Goal: Task Accomplishment & Management: Use online tool/utility

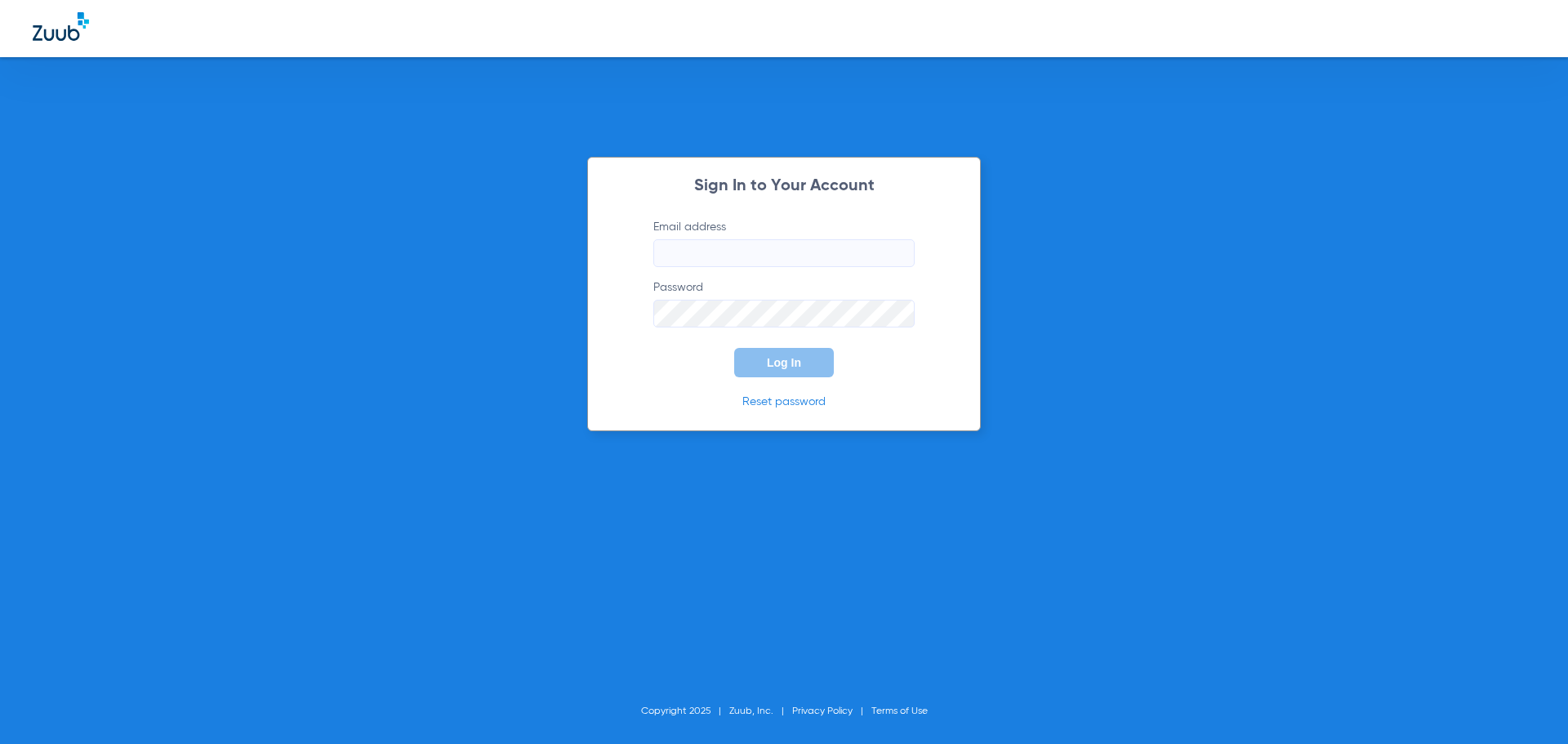
type input "[PERSON_NAME][EMAIL_ADDRESS][DOMAIN_NAME]"
click at [753, 364] on button "Log In" at bounding box center [784, 362] width 99 height 30
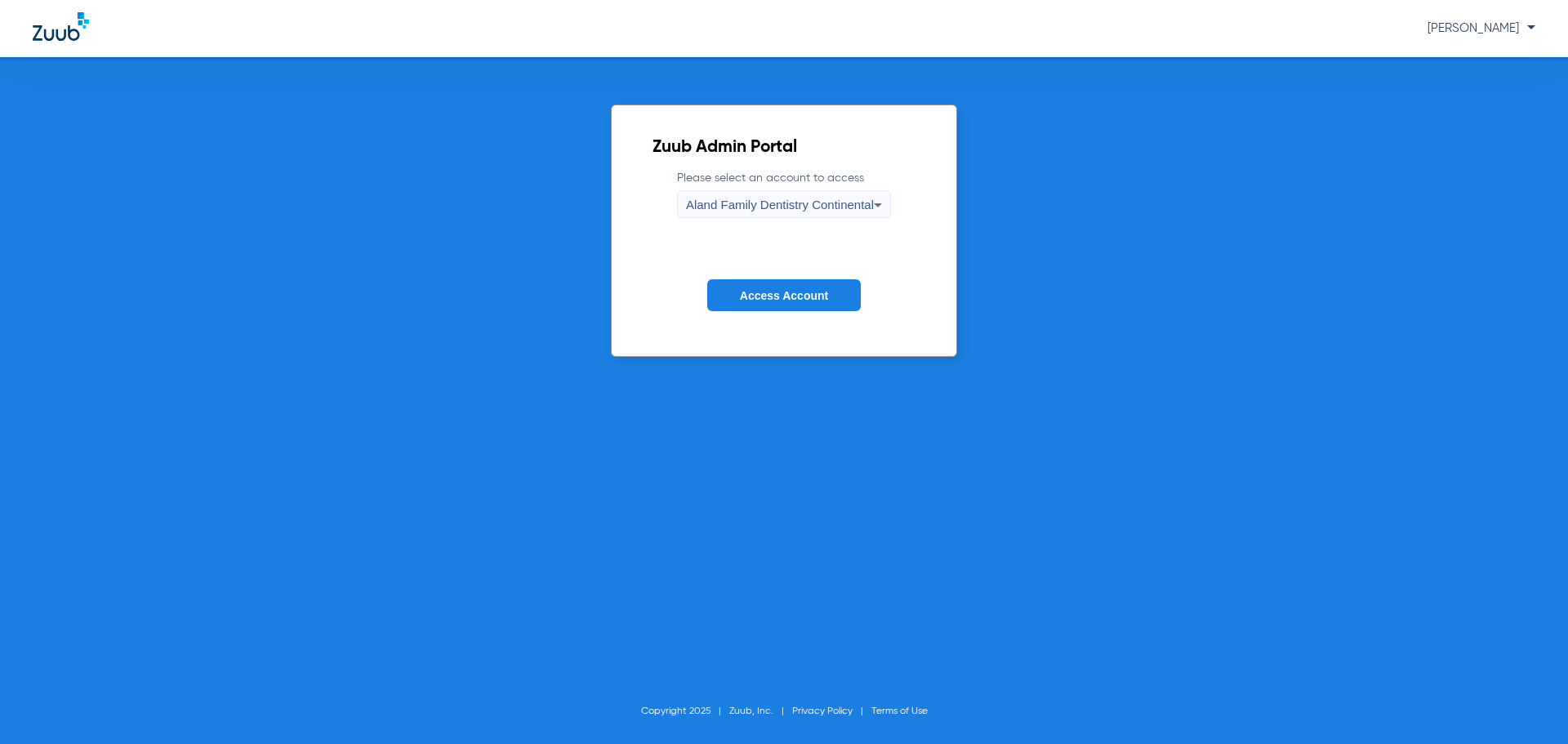
click at [847, 202] on span "Aland Family Dentistry Continental" at bounding box center [780, 205] width 188 height 14
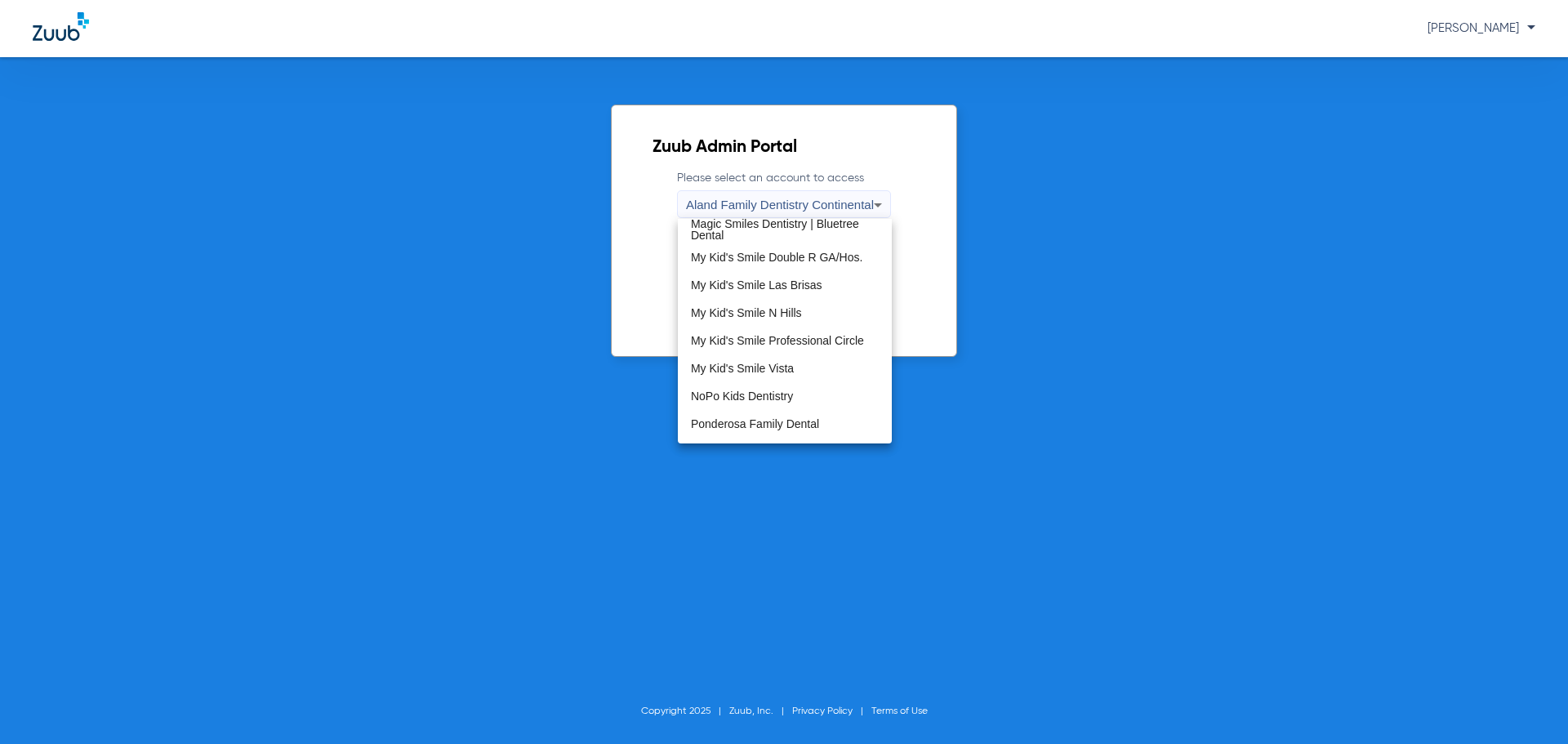
scroll to position [497, 0]
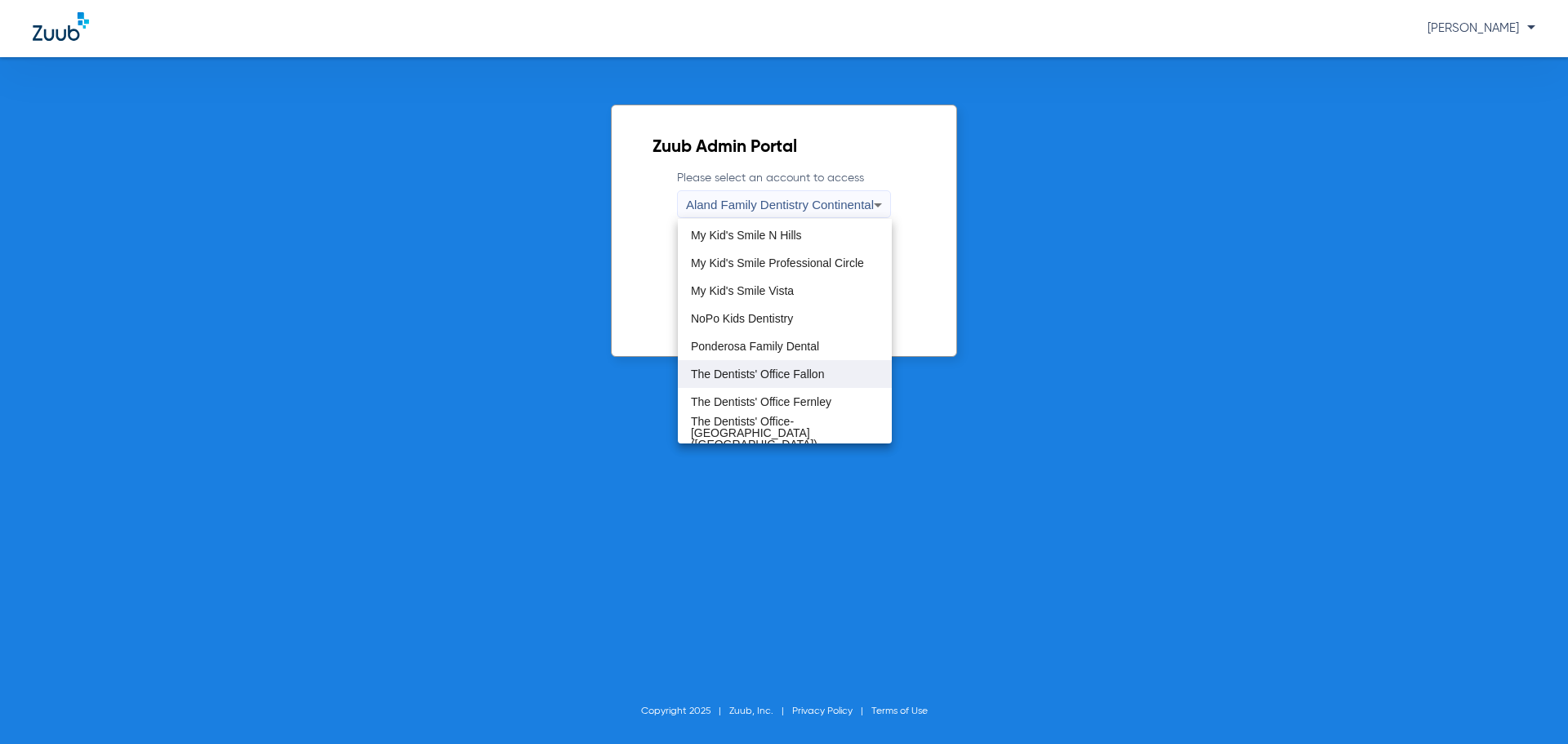
click at [818, 373] on span "The Dentists' Office Fallon" at bounding box center [757, 374] width 133 height 12
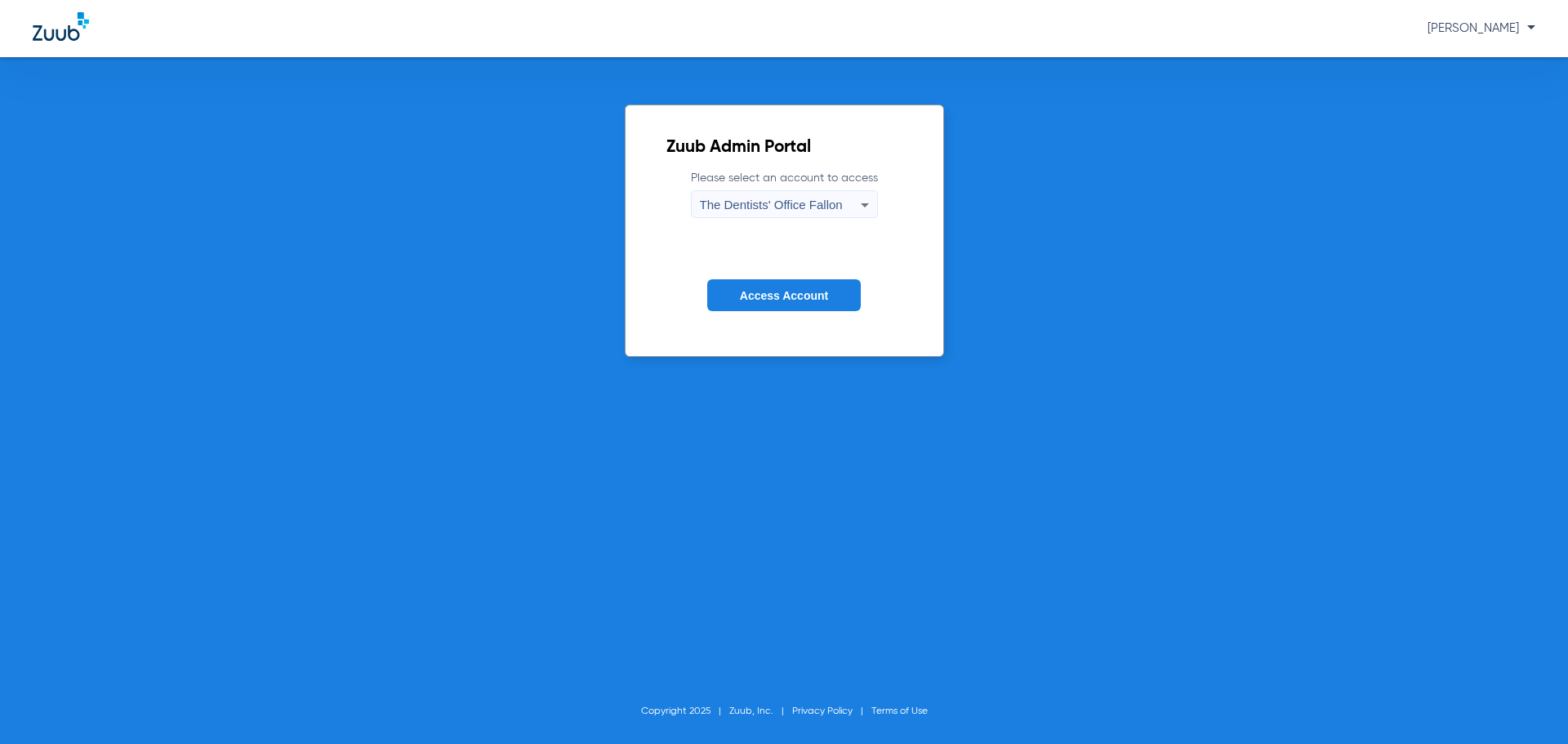
click at [815, 300] on span "Access Account" at bounding box center [784, 295] width 89 height 13
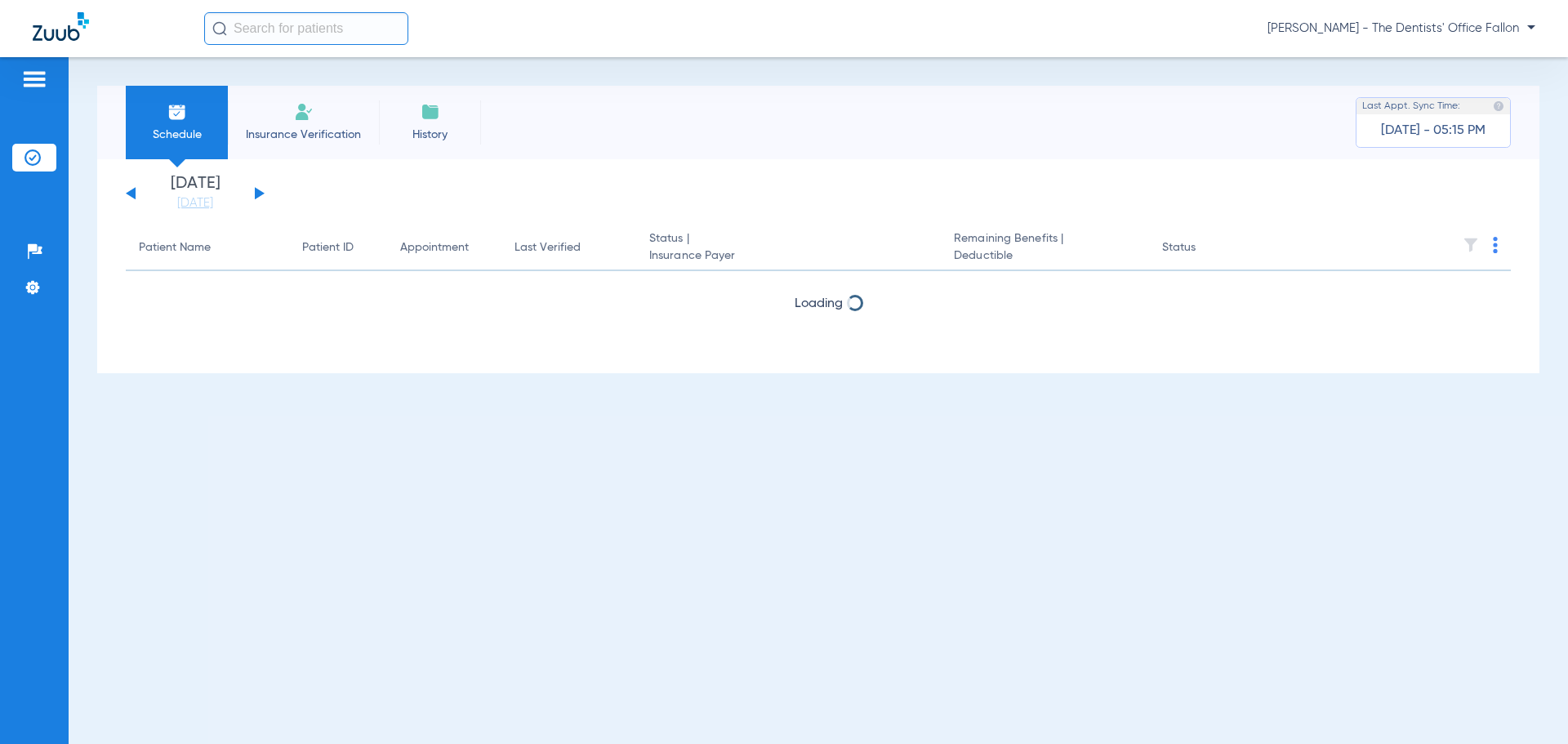
click at [257, 193] on button at bounding box center [259, 193] width 10 height 13
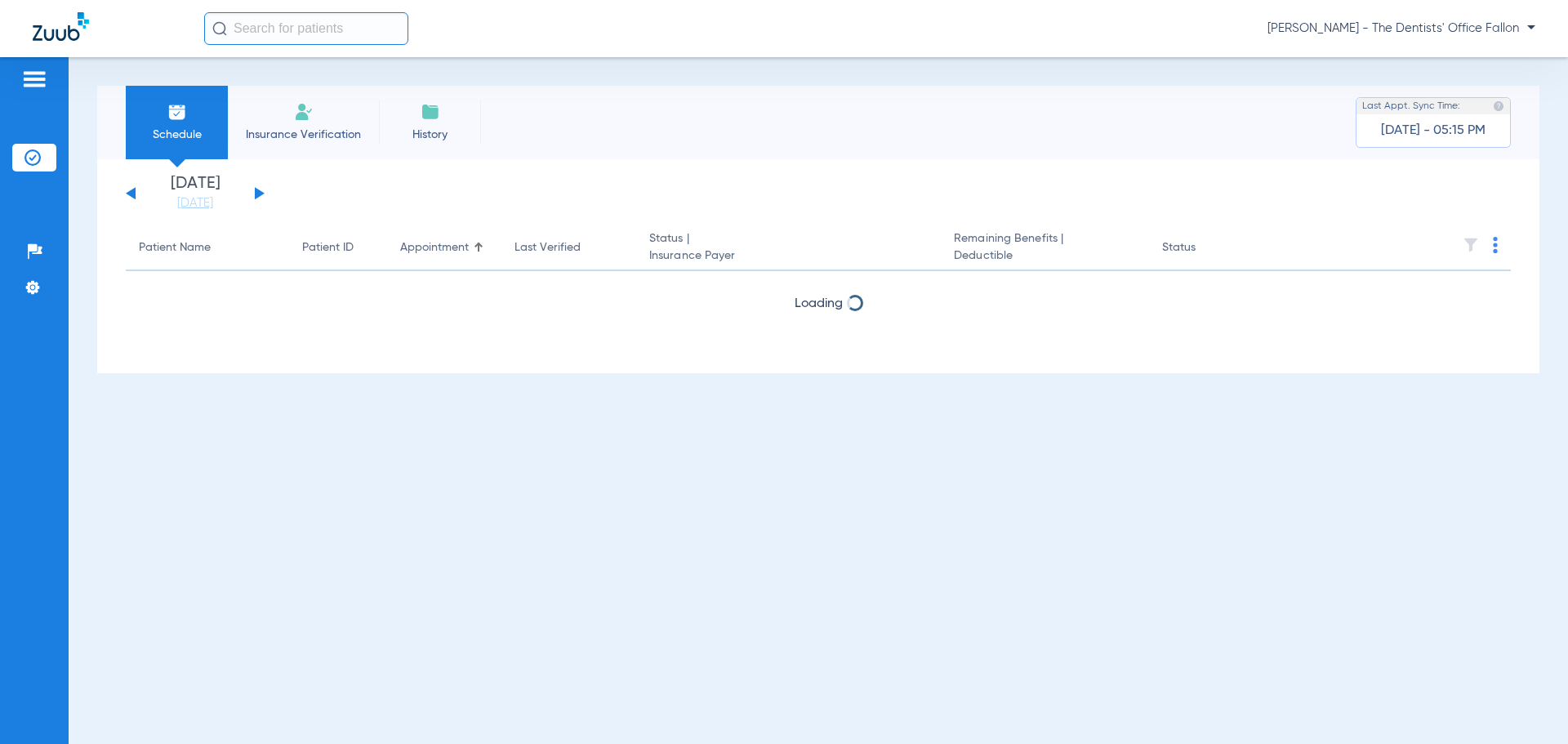
click at [257, 193] on button at bounding box center [259, 193] width 10 height 13
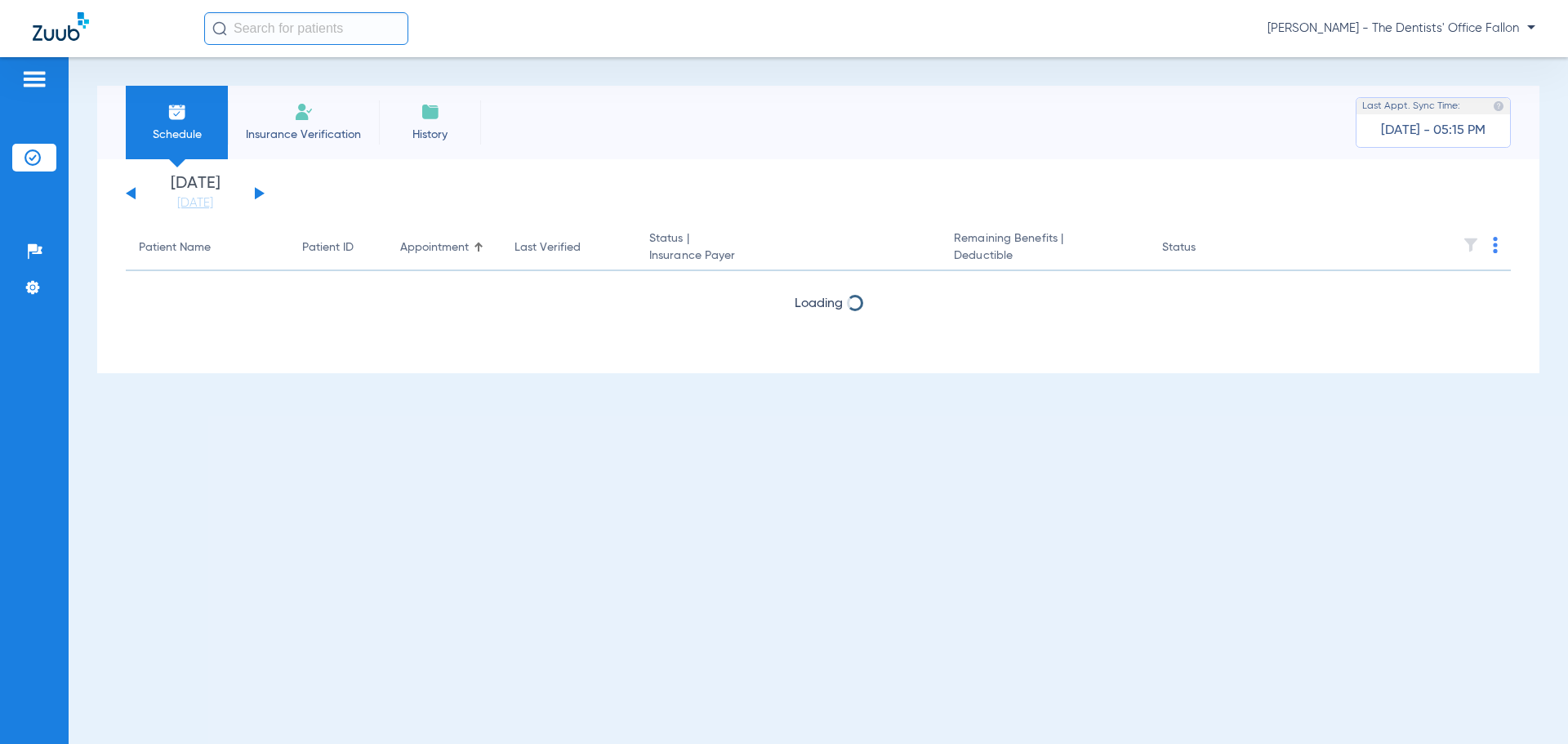
click at [257, 193] on button at bounding box center [259, 193] width 10 height 13
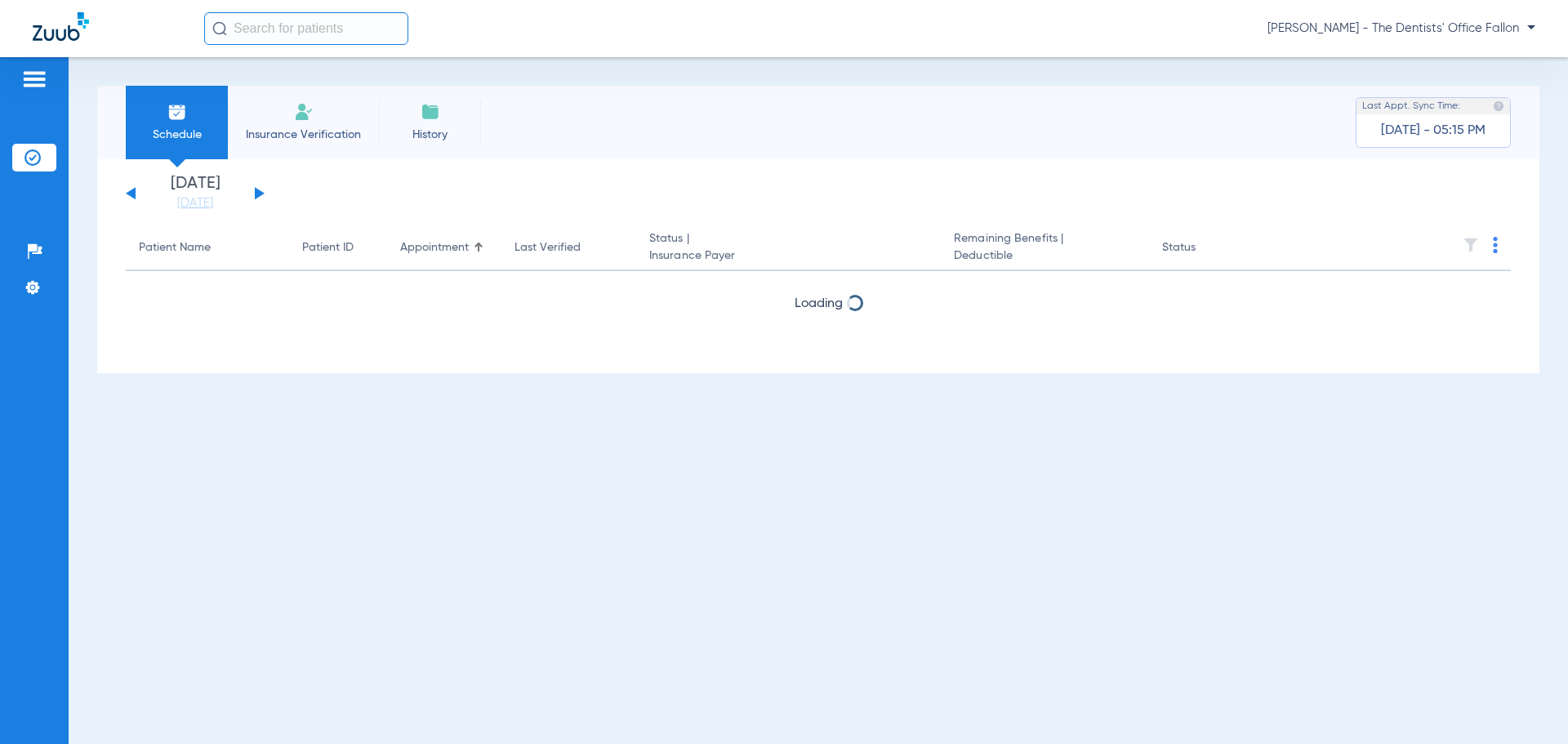
click at [257, 193] on button at bounding box center [259, 193] width 10 height 13
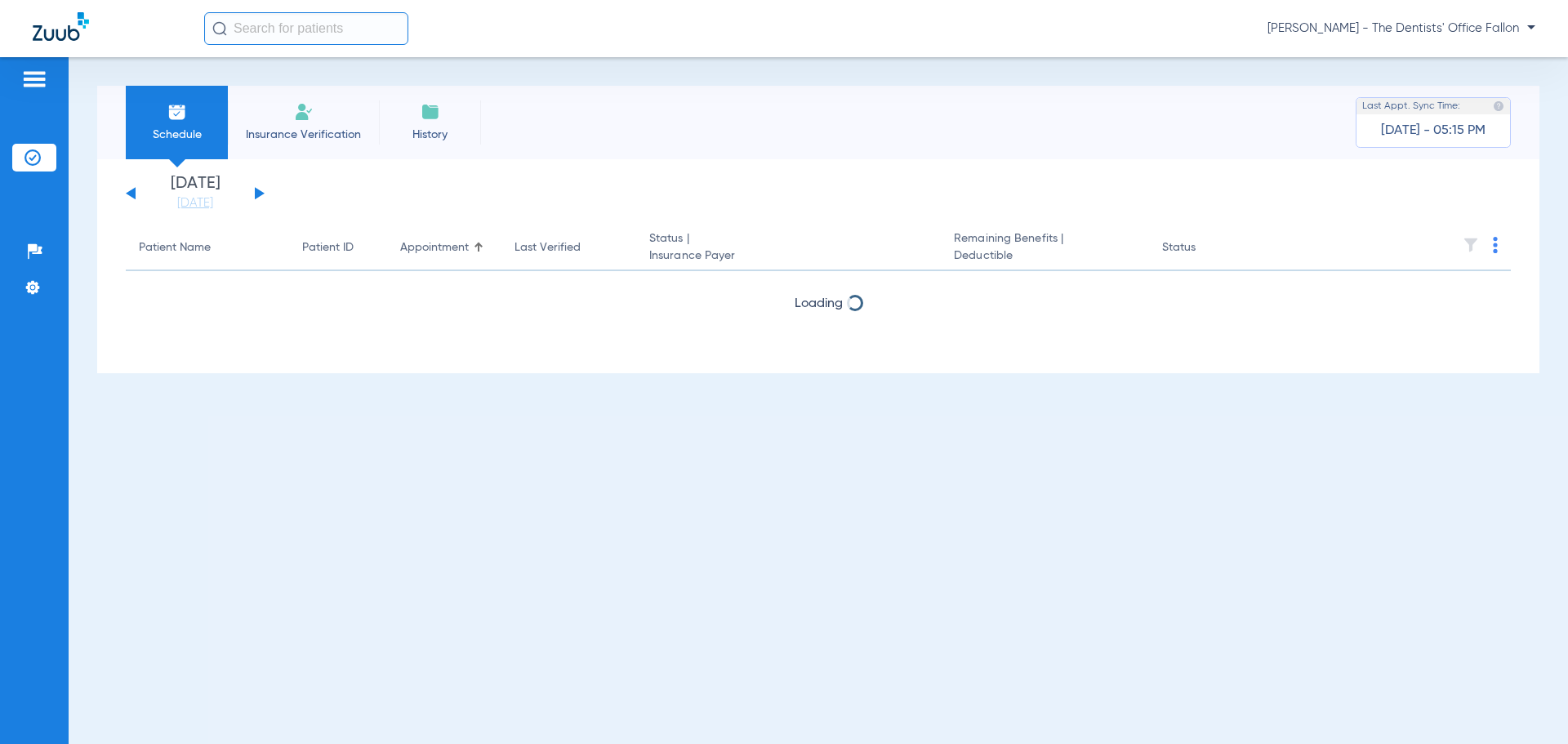
click at [257, 193] on button at bounding box center [259, 193] width 10 height 13
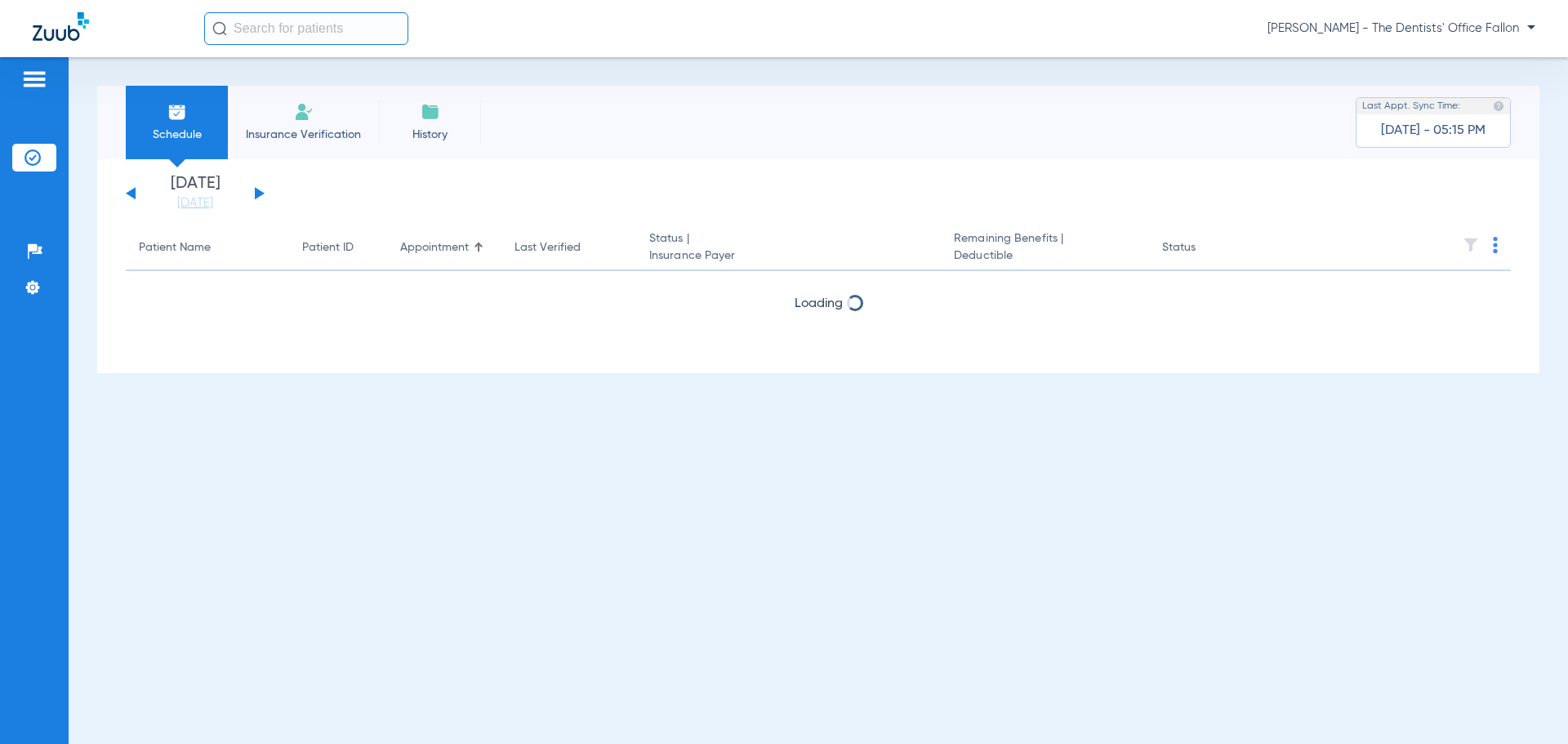
click at [257, 193] on button at bounding box center [259, 193] width 10 height 13
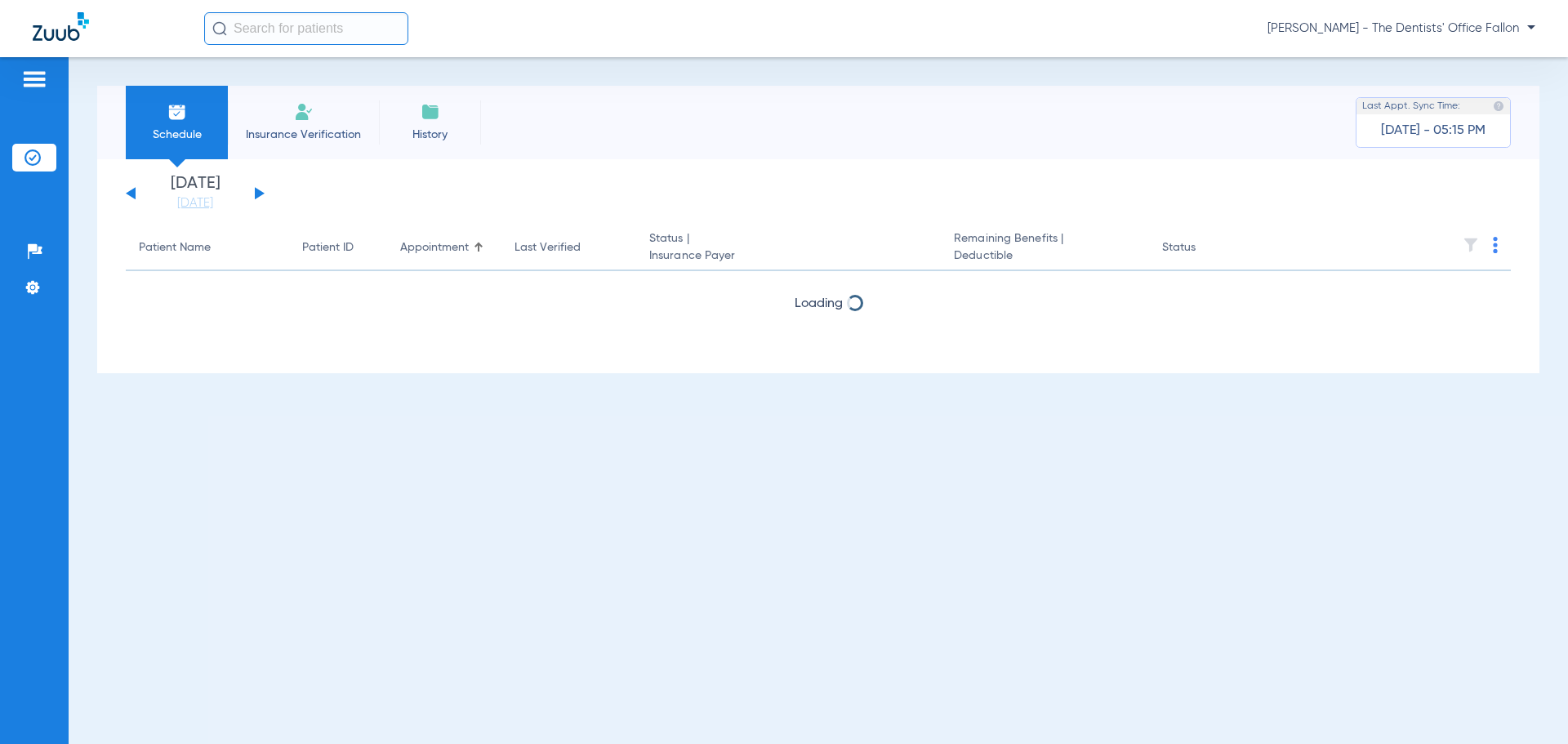
click at [257, 193] on button at bounding box center [259, 193] width 10 height 13
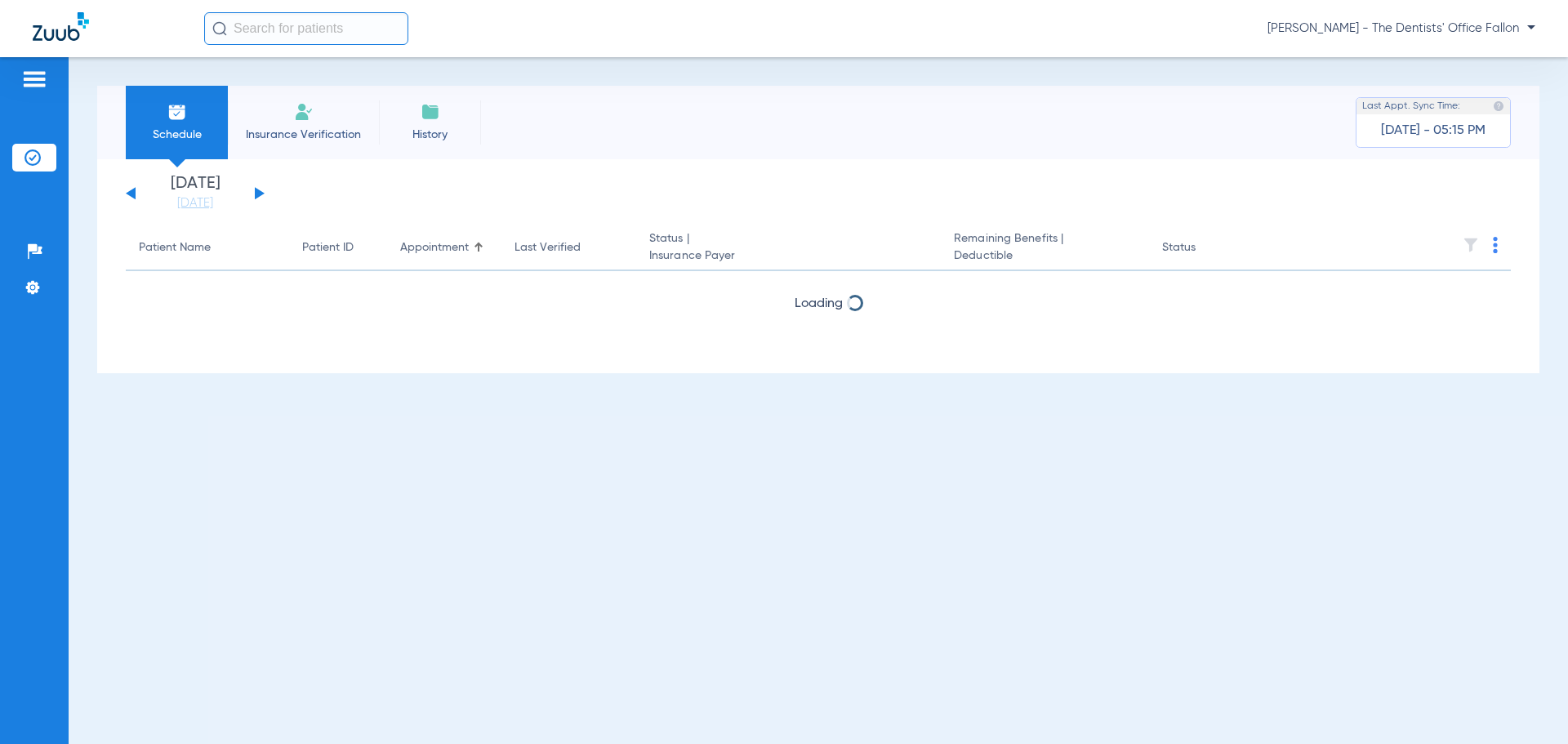
click at [257, 193] on button at bounding box center [259, 193] width 10 height 13
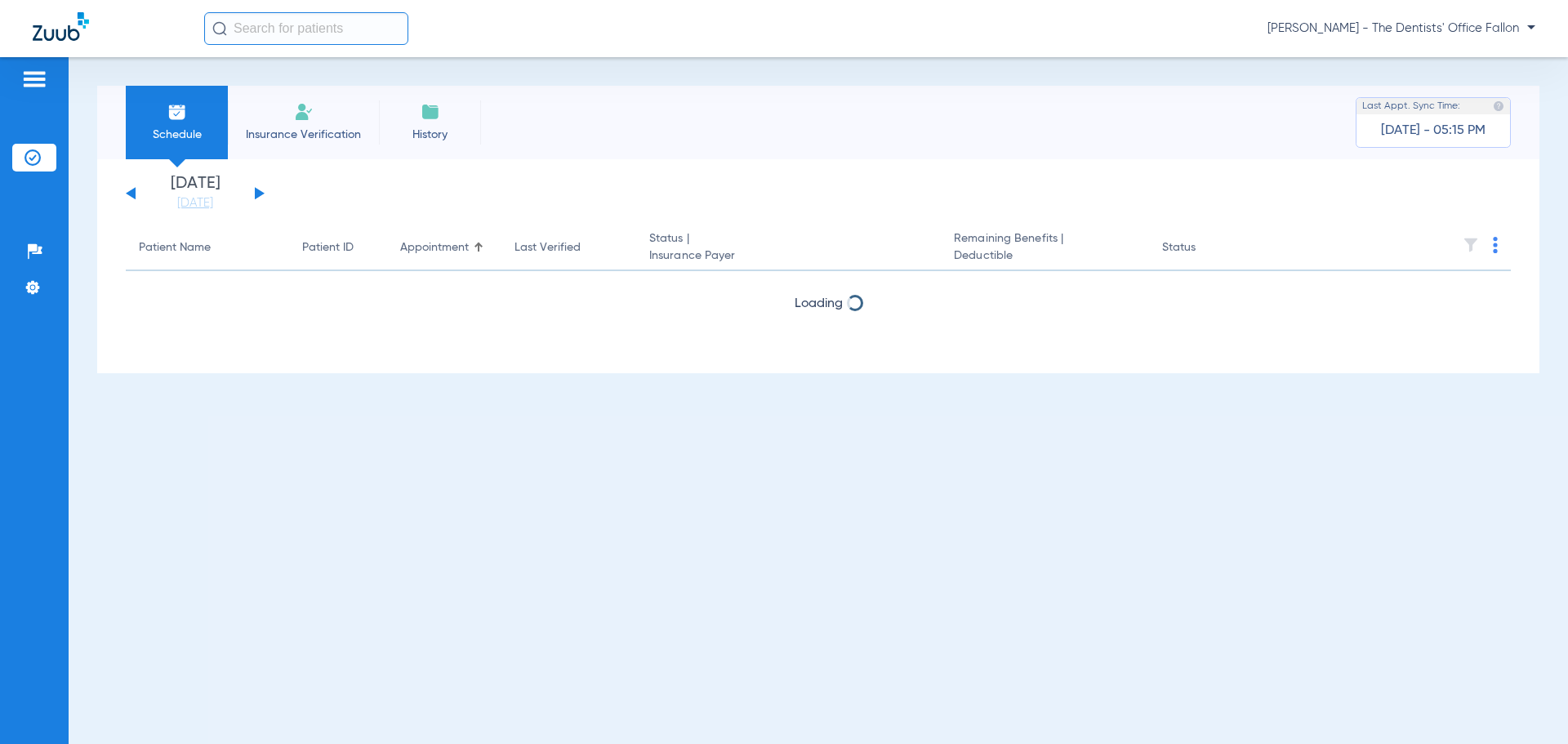
click at [257, 193] on button at bounding box center [259, 193] width 10 height 13
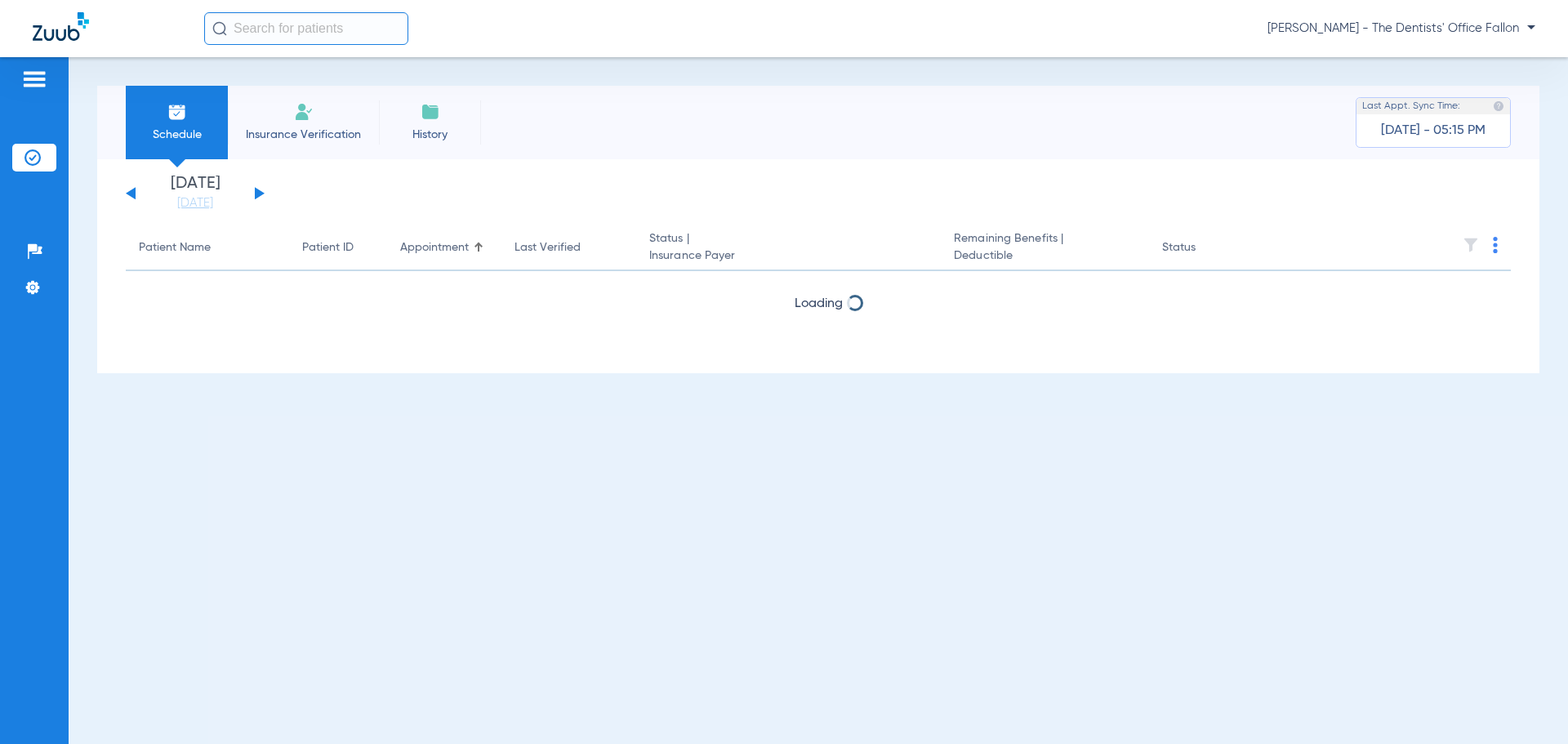
click at [257, 193] on button at bounding box center [259, 193] width 10 height 13
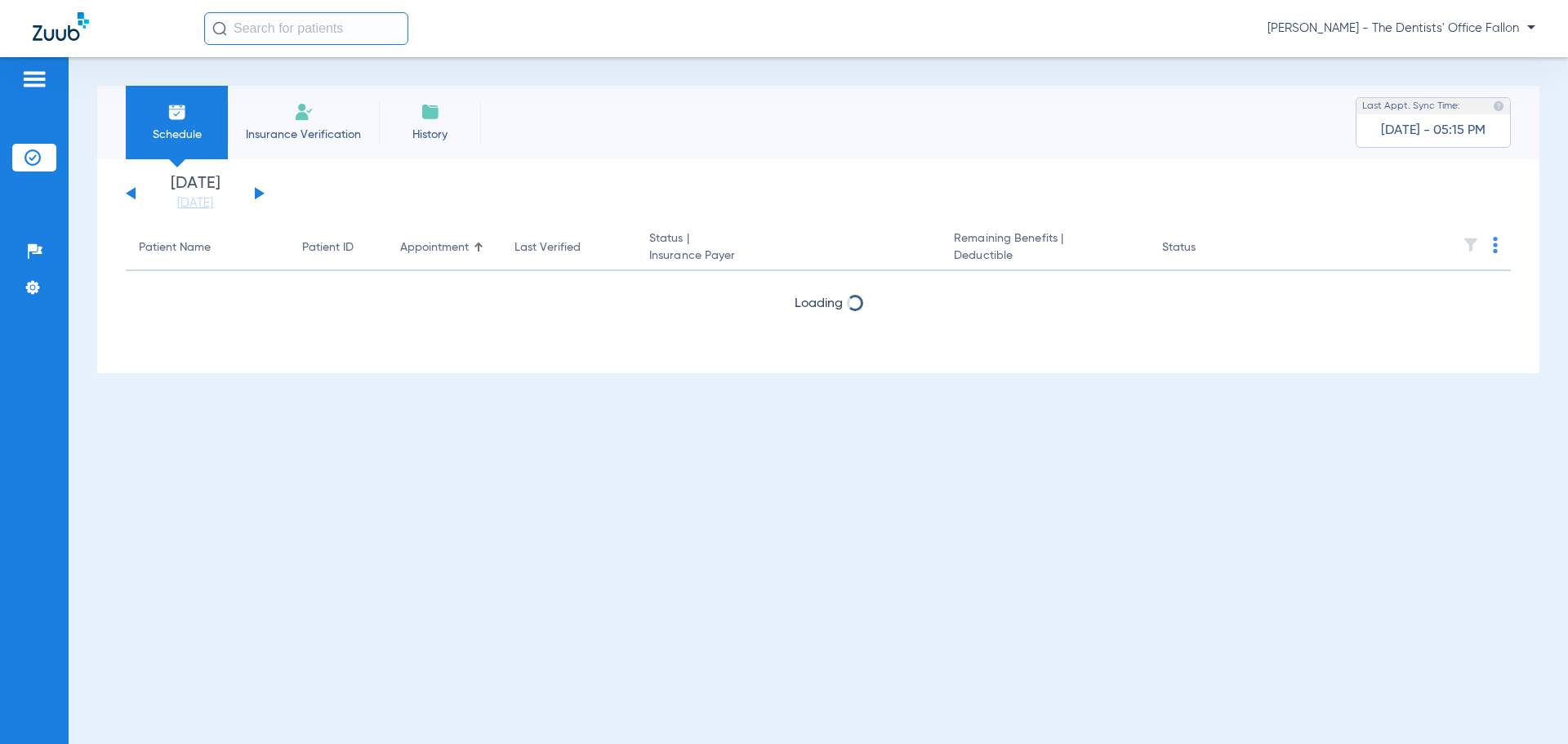
click at [257, 193] on button at bounding box center [259, 193] width 10 height 13
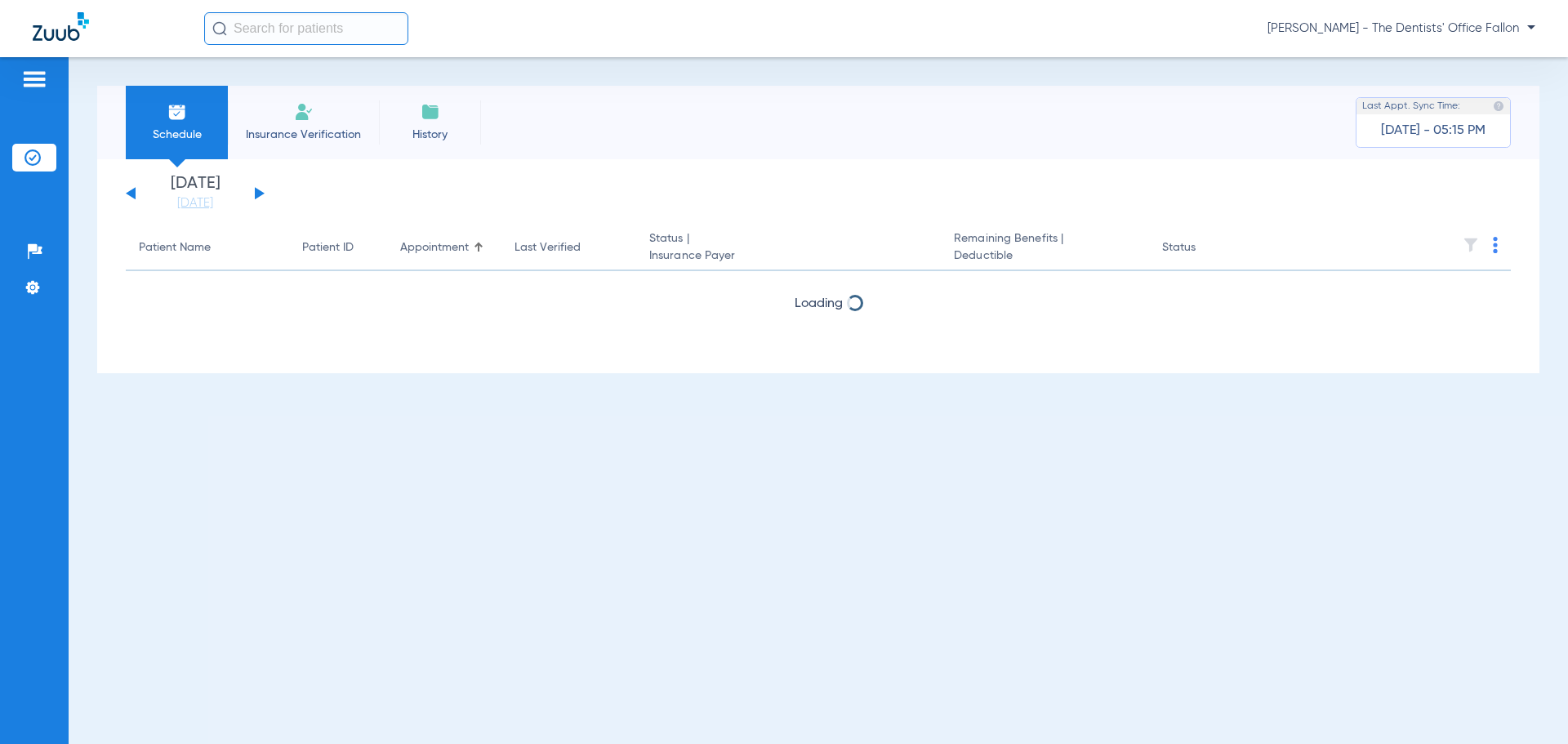
click at [257, 193] on button at bounding box center [259, 193] width 10 height 13
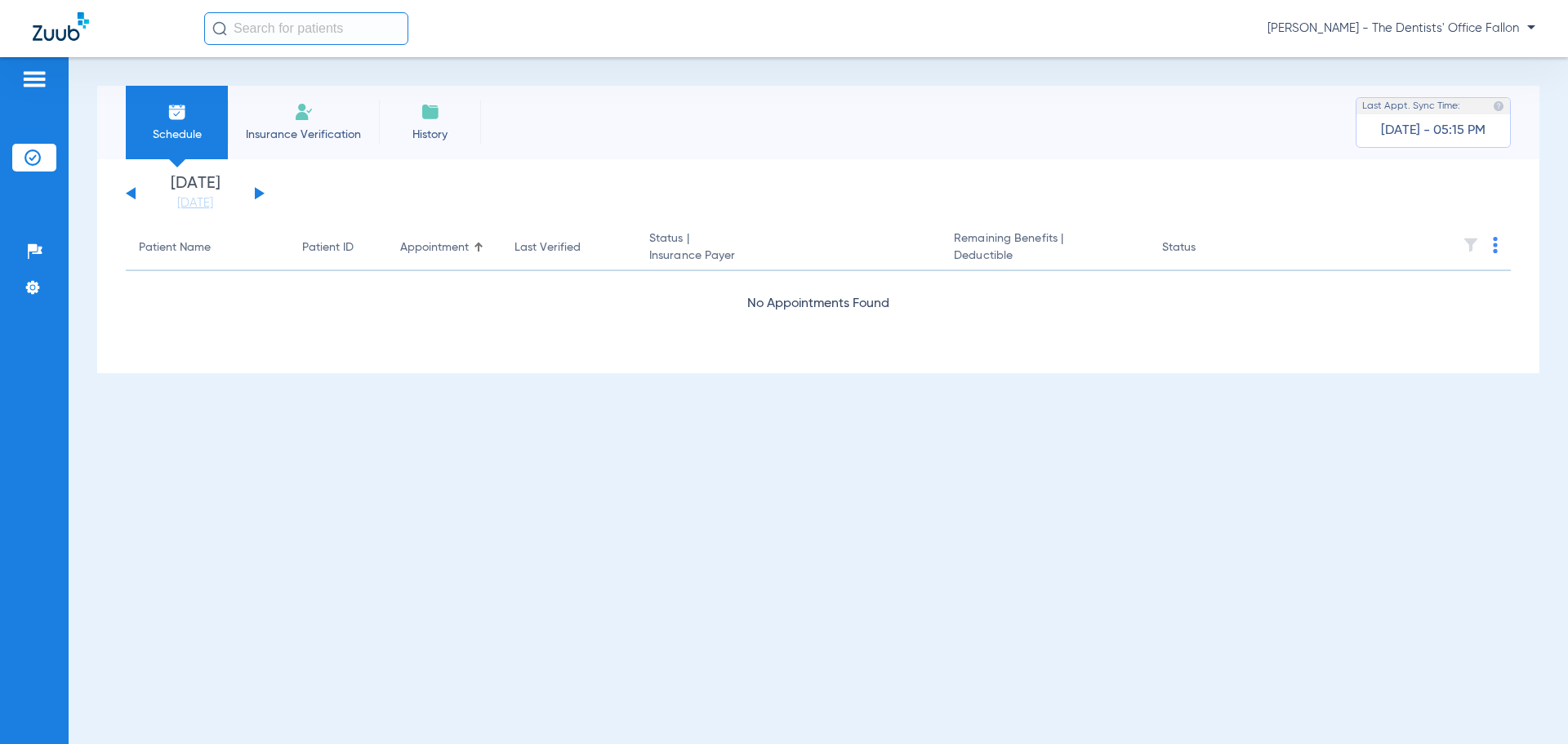
click at [257, 193] on button at bounding box center [259, 193] width 10 height 13
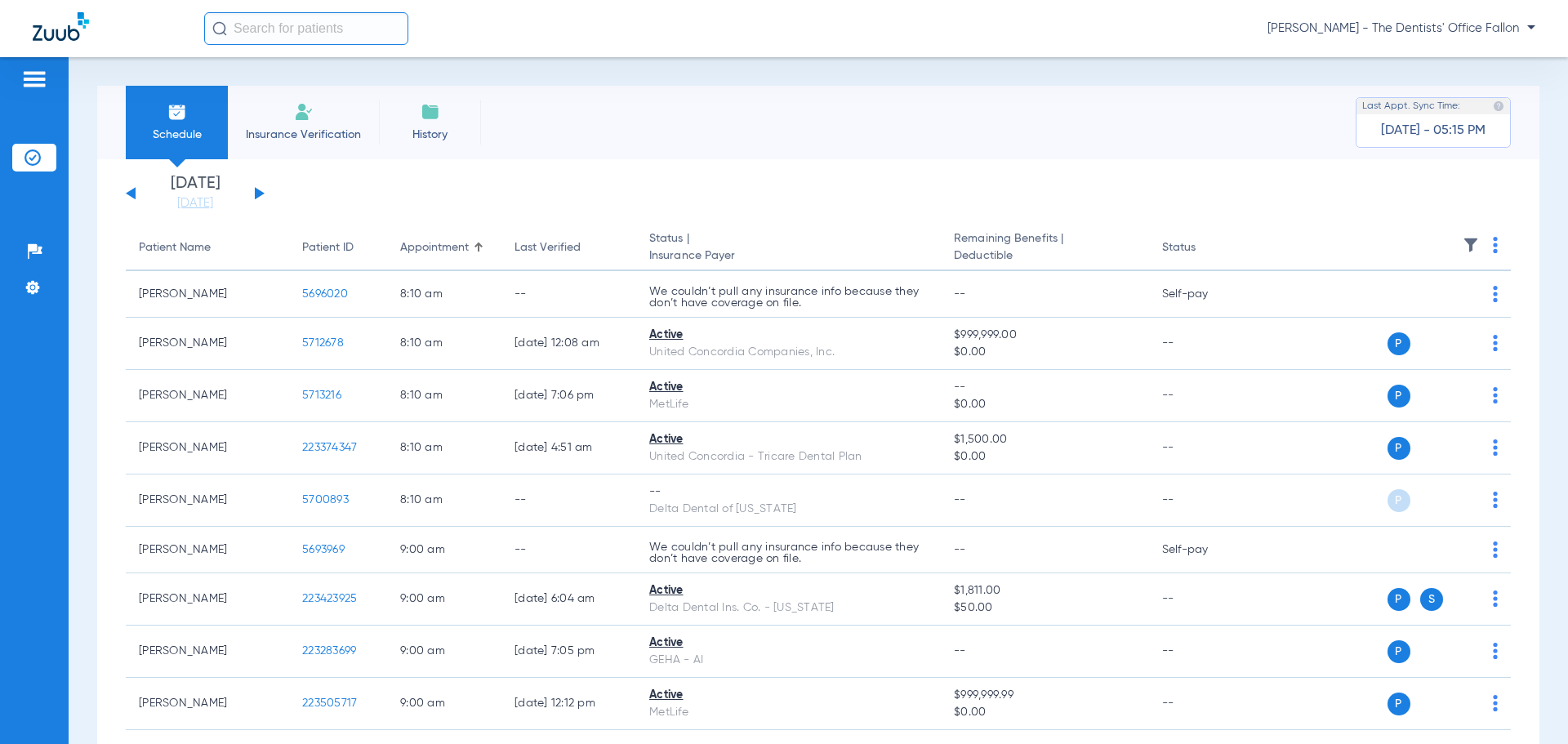
click at [1493, 241] on img at bounding box center [1495, 245] width 4 height 16
click at [1385, 315] on span "Verify All" at bounding box center [1420, 309] width 102 height 12
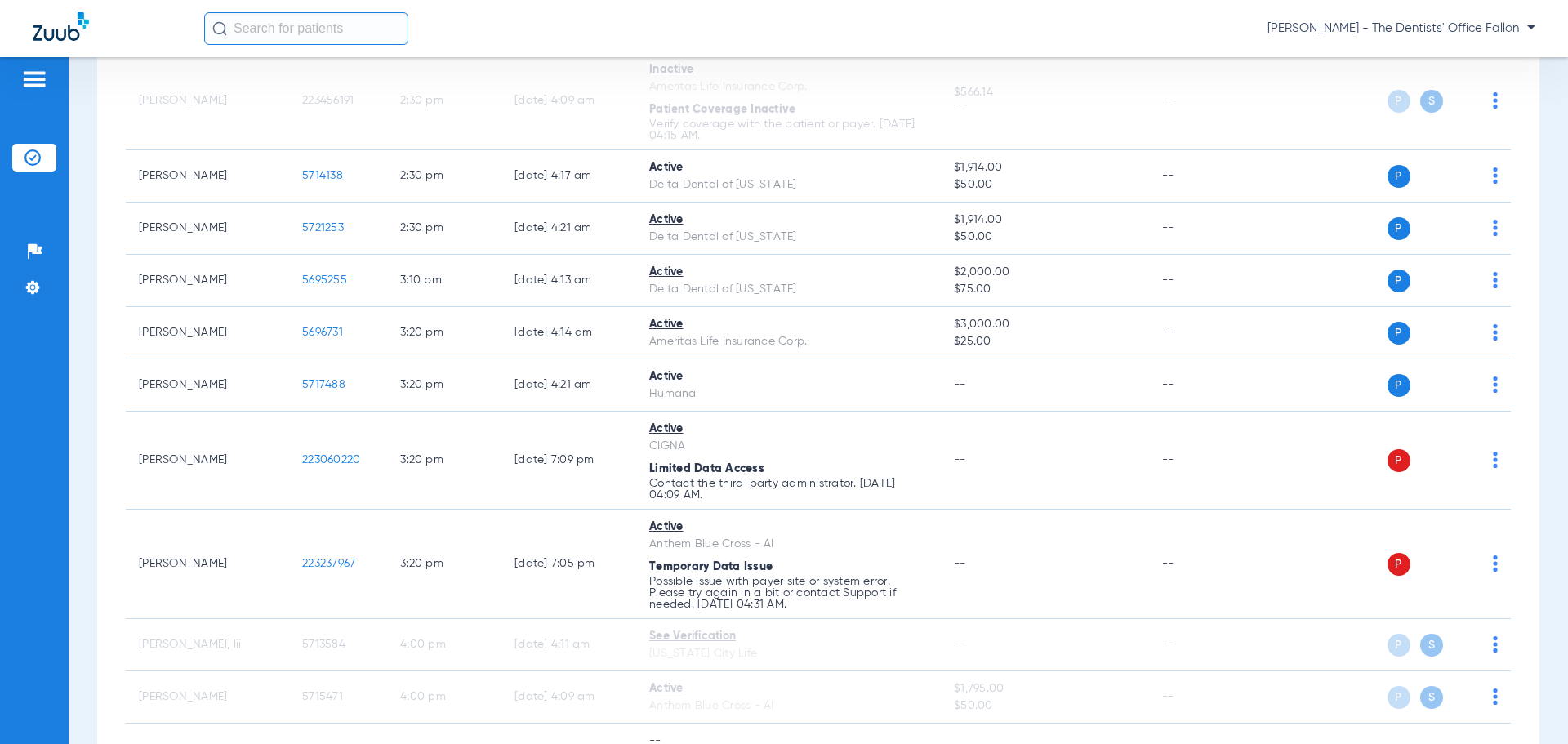
scroll to position [2286, 0]
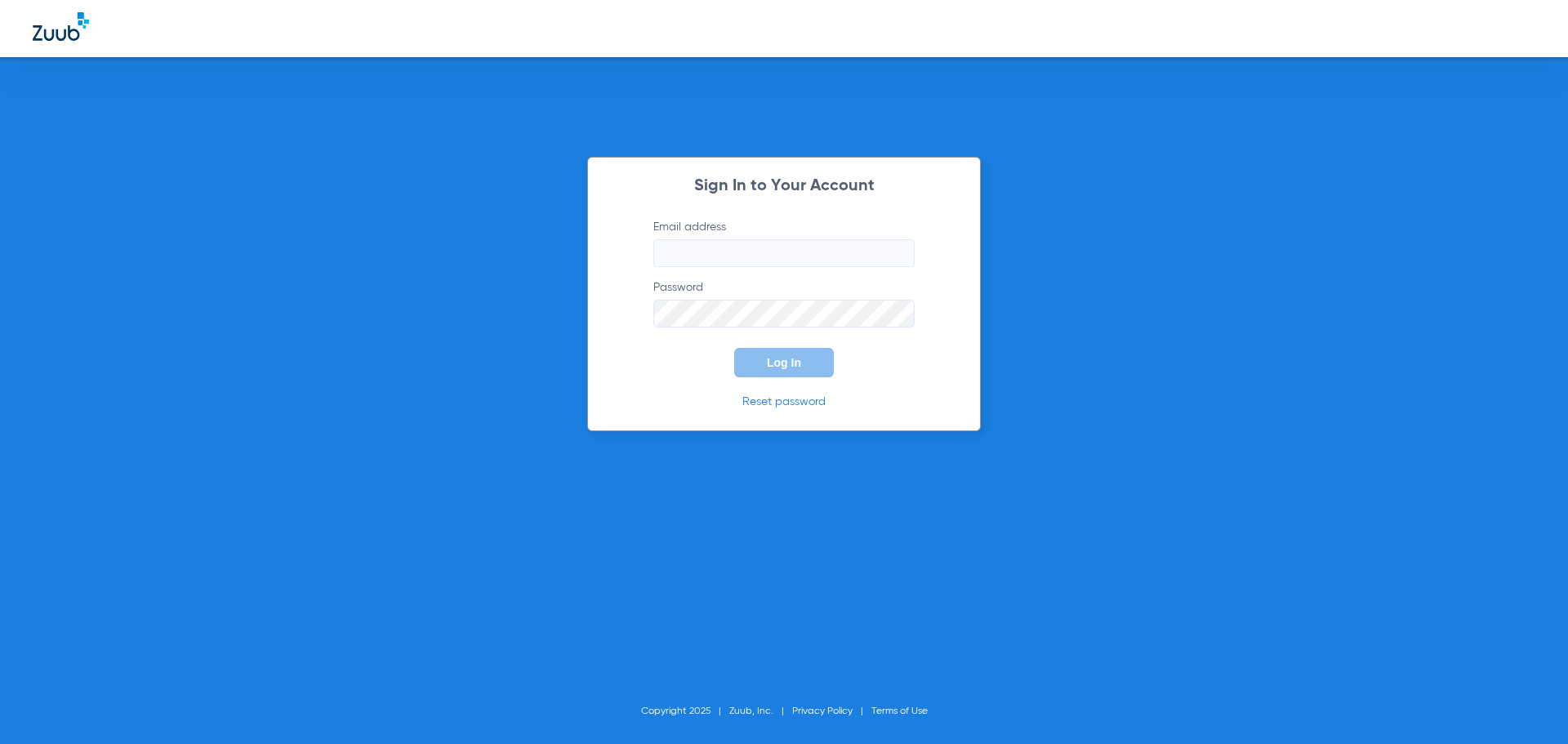
type input "[PERSON_NAME][EMAIL_ADDRESS][DOMAIN_NAME]"
click at [778, 364] on span "Log In" at bounding box center [784, 362] width 34 height 13
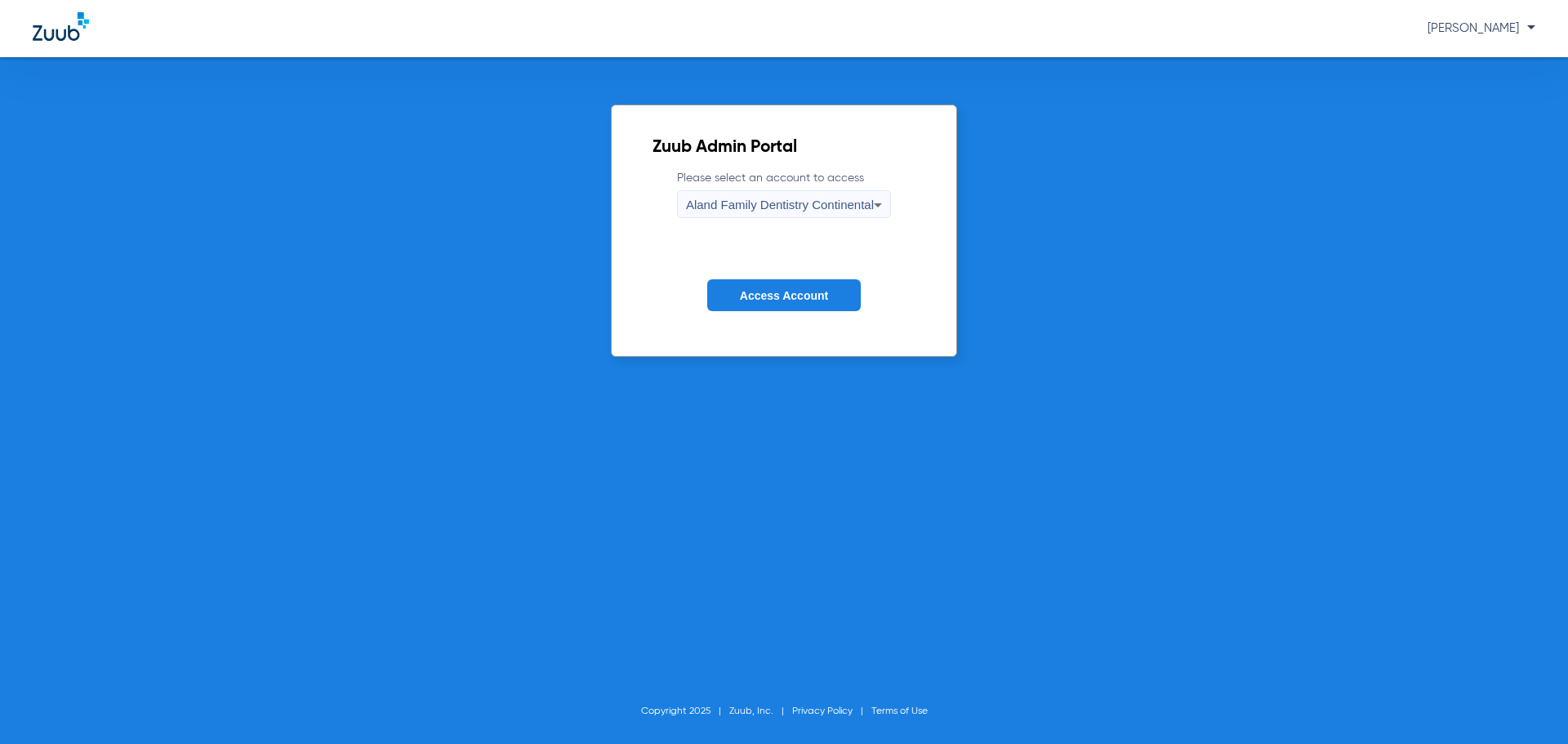
click at [789, 209] on span "Aland Family Dentistry Continental" at bounding box center [780, 205] width 188 height 14
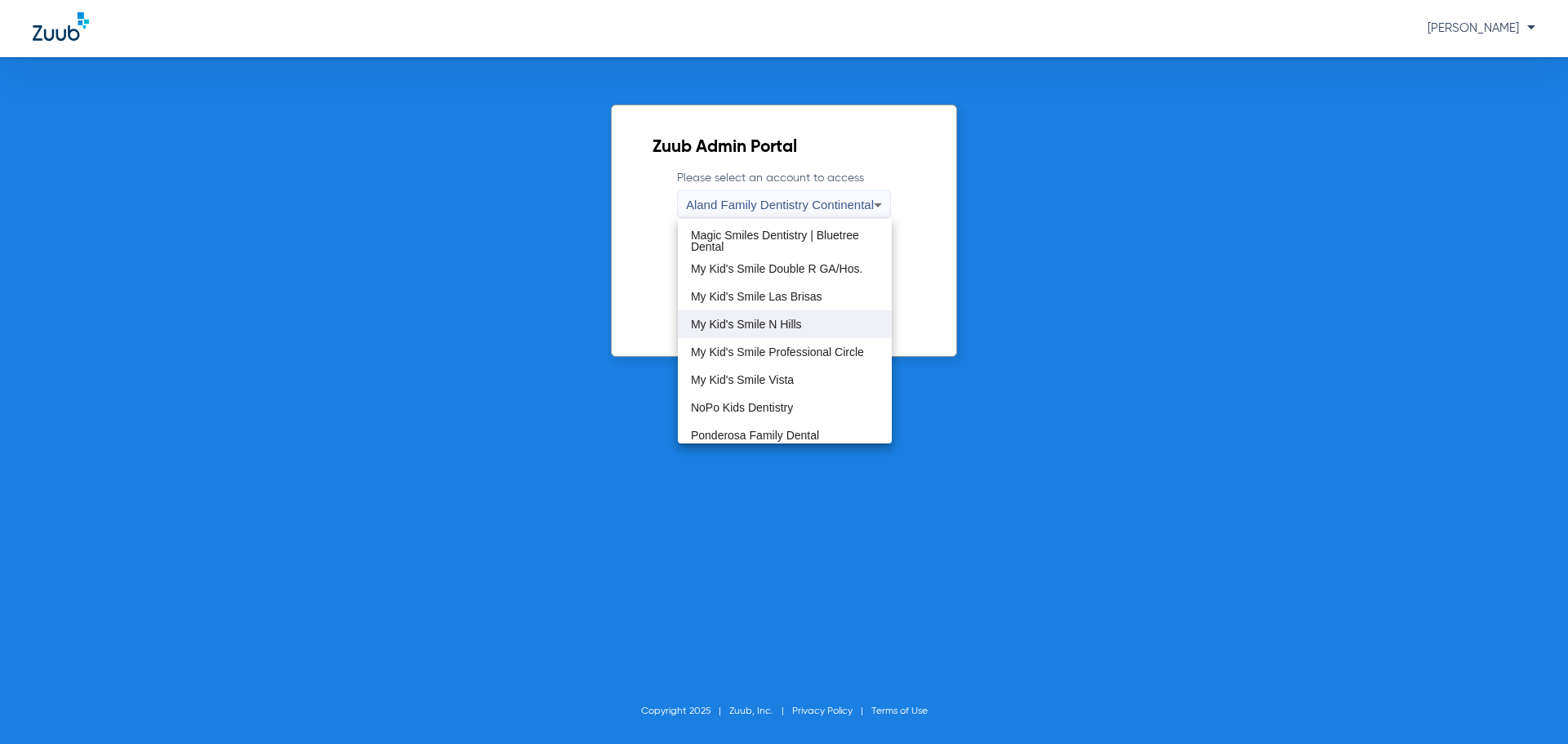
scroll to position [497, 0]
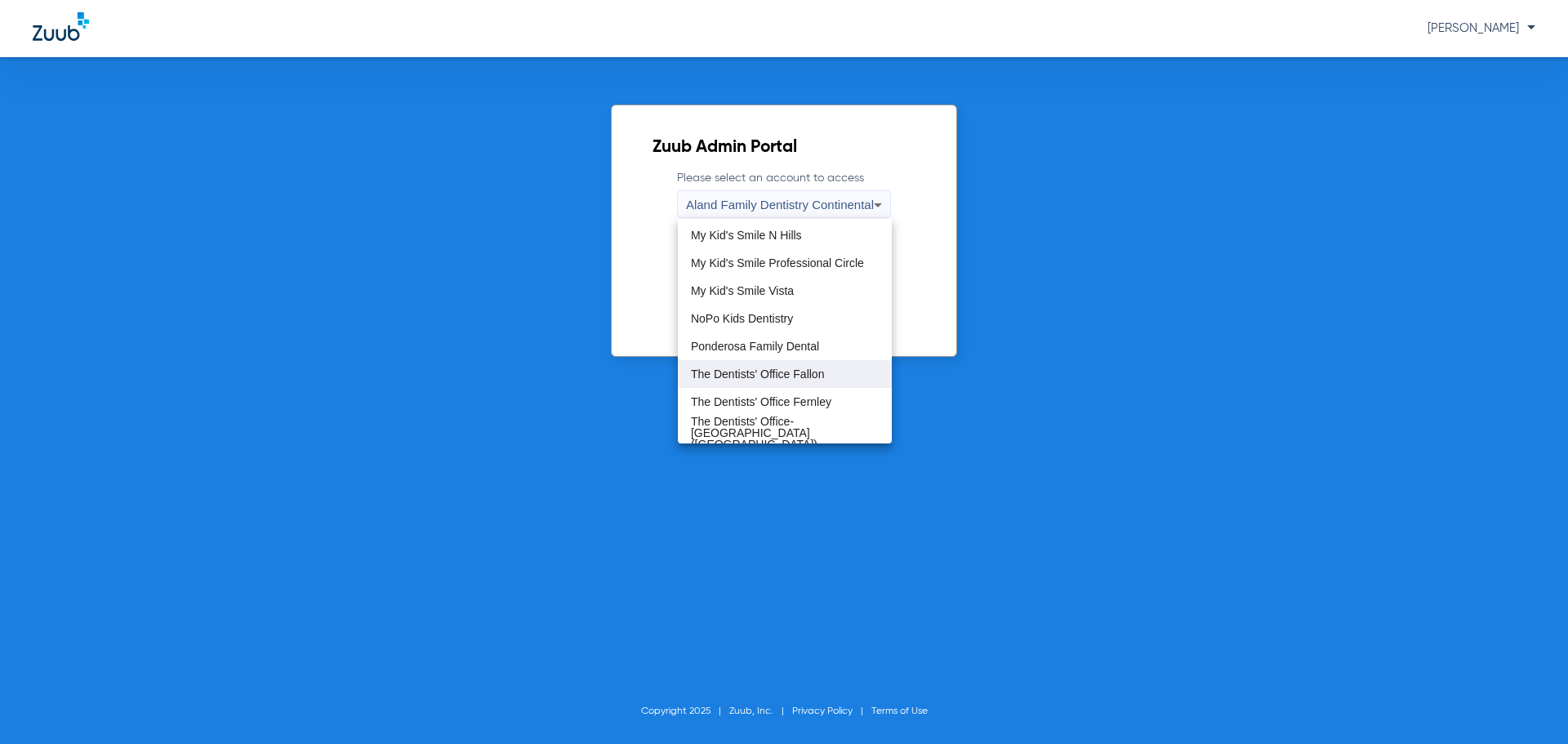
click at [792, 374] on span "The Dentists' Office Fallon" at bounding box center [757, 374] width 133 height 12
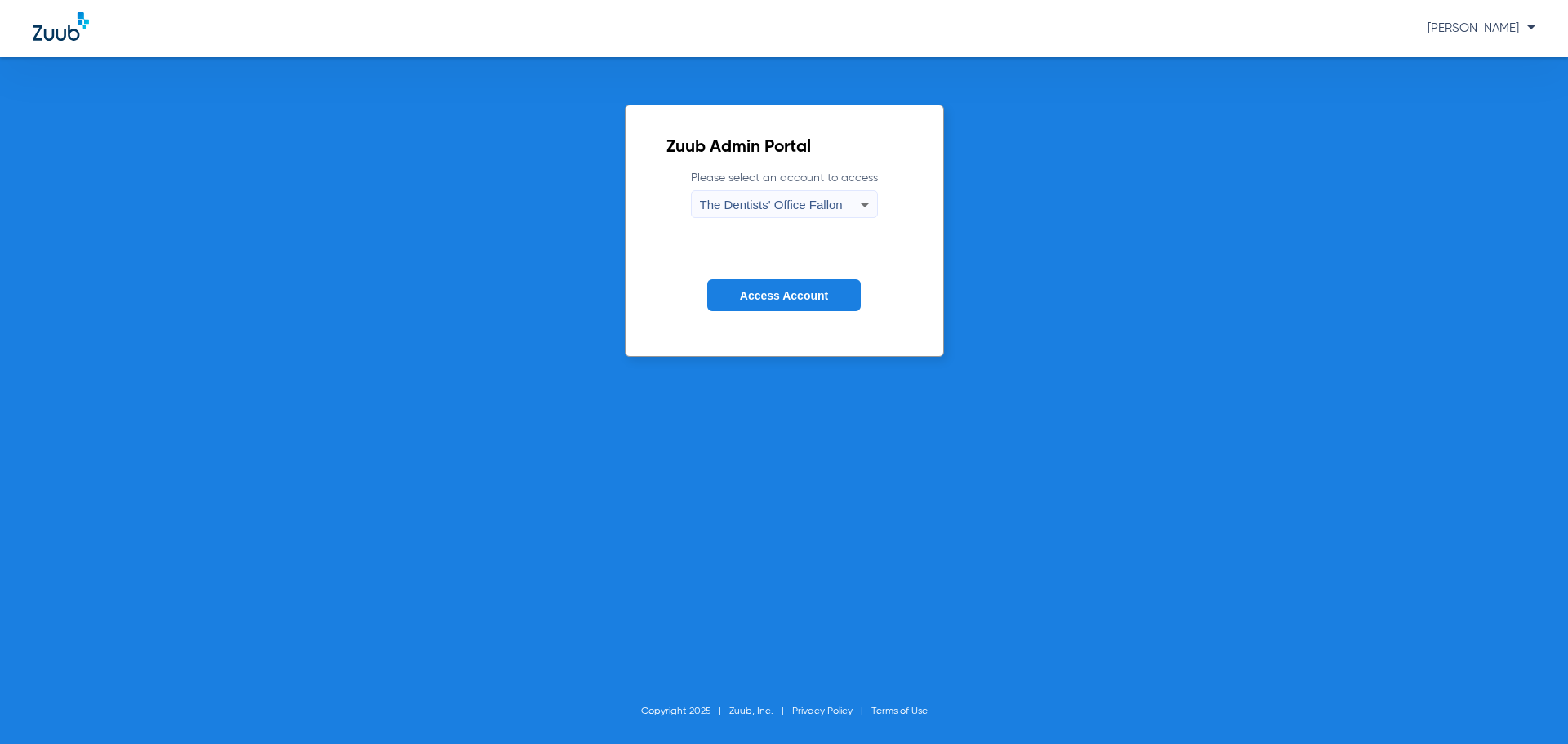
click at [779, 303] on button "Access Account" at bounding box center [784, 295] width 154 height 32
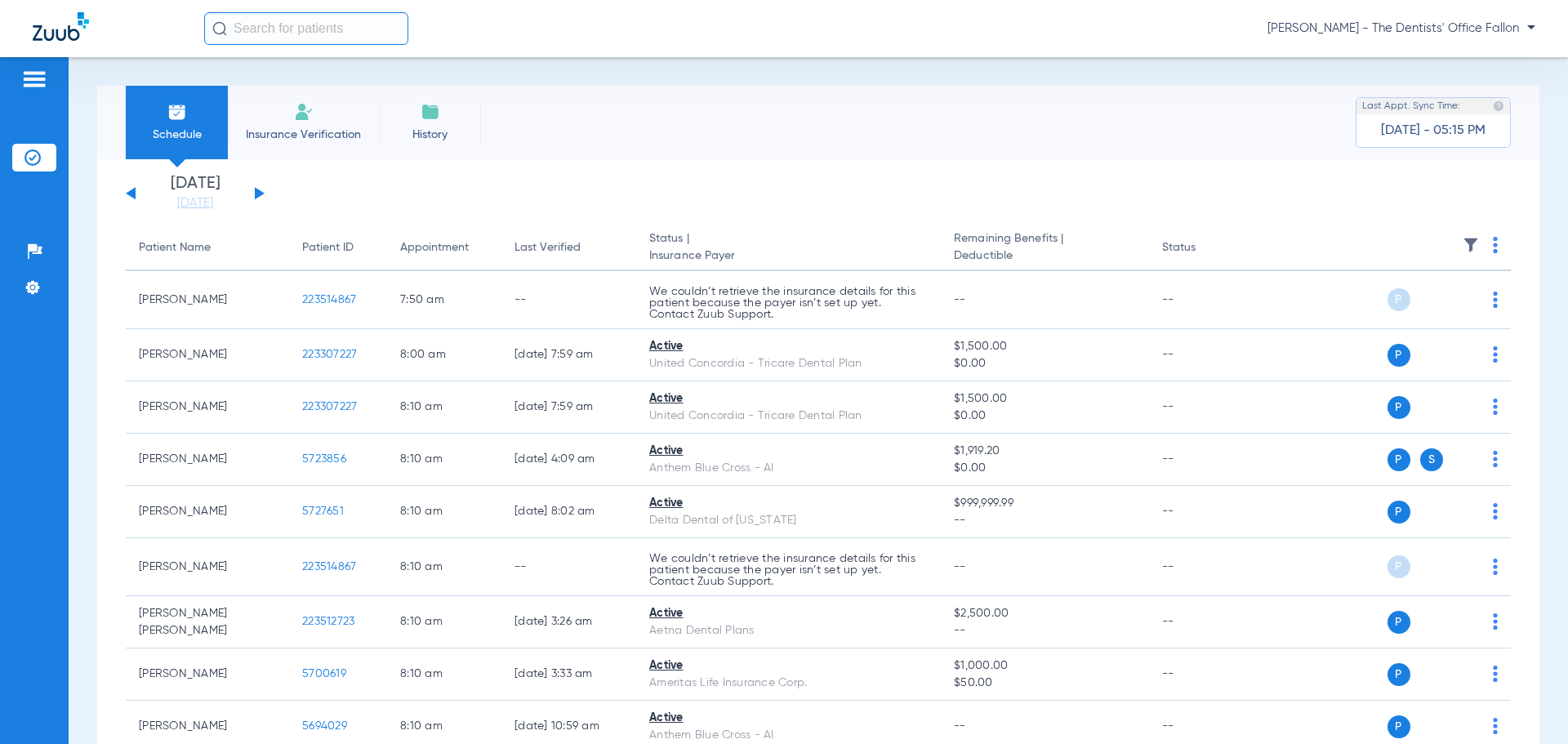
click at [256, 196] on button at bounding box center [259, 193] width 10 height 13
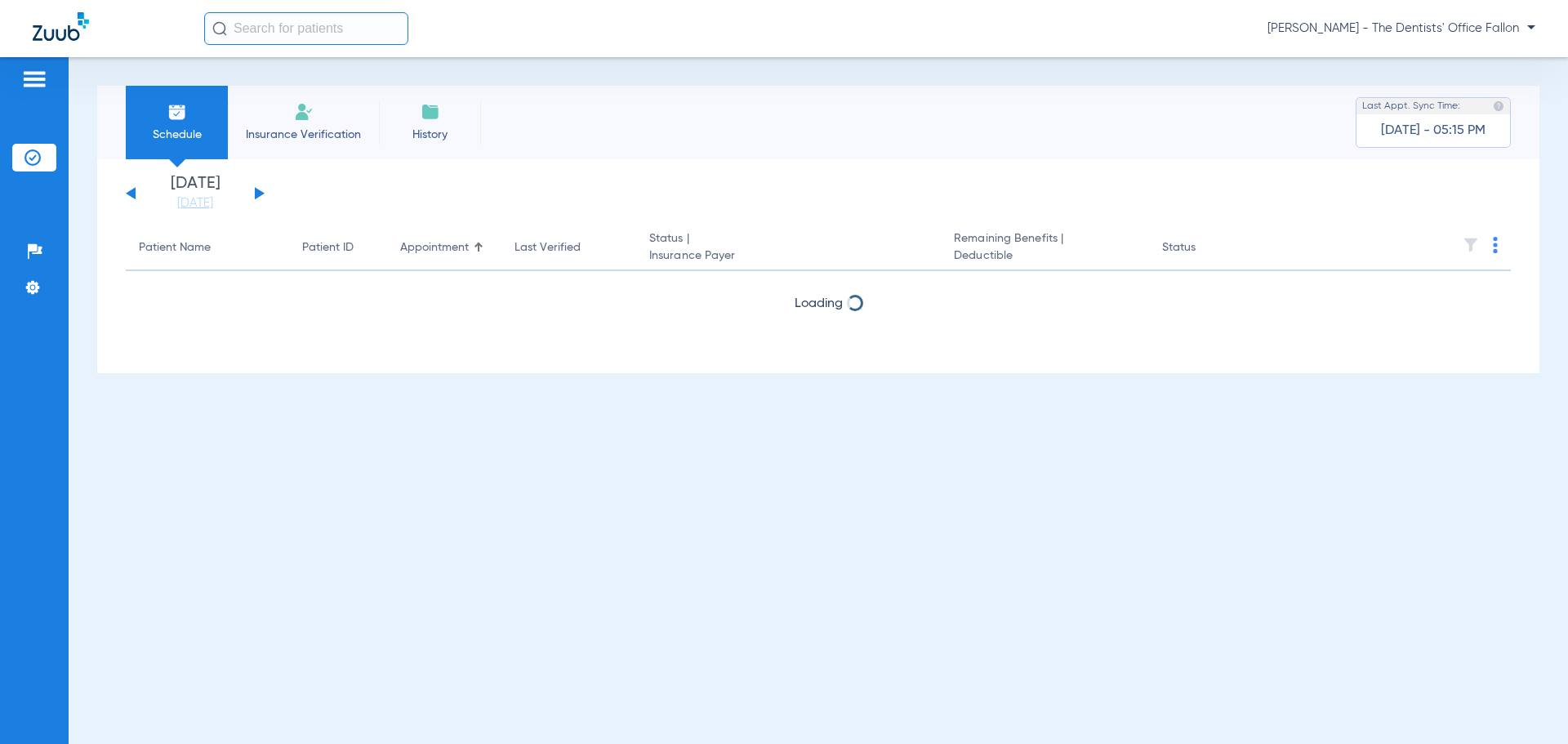
click at [256, 196] on button at bounding box center [259, 193] width 10 height 13
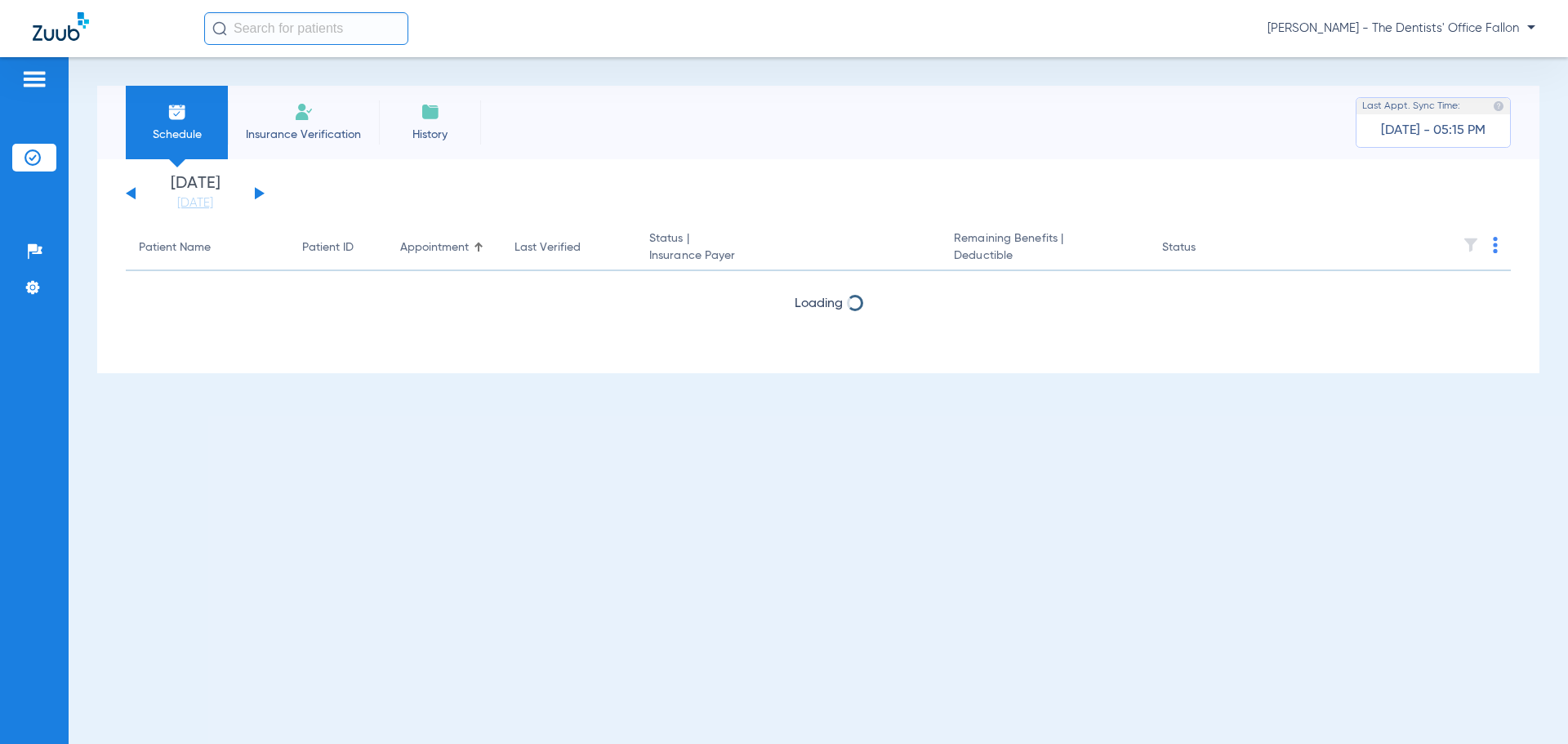
click at [256, 196] on button at bounding box center [259, 193] width 10 height 13
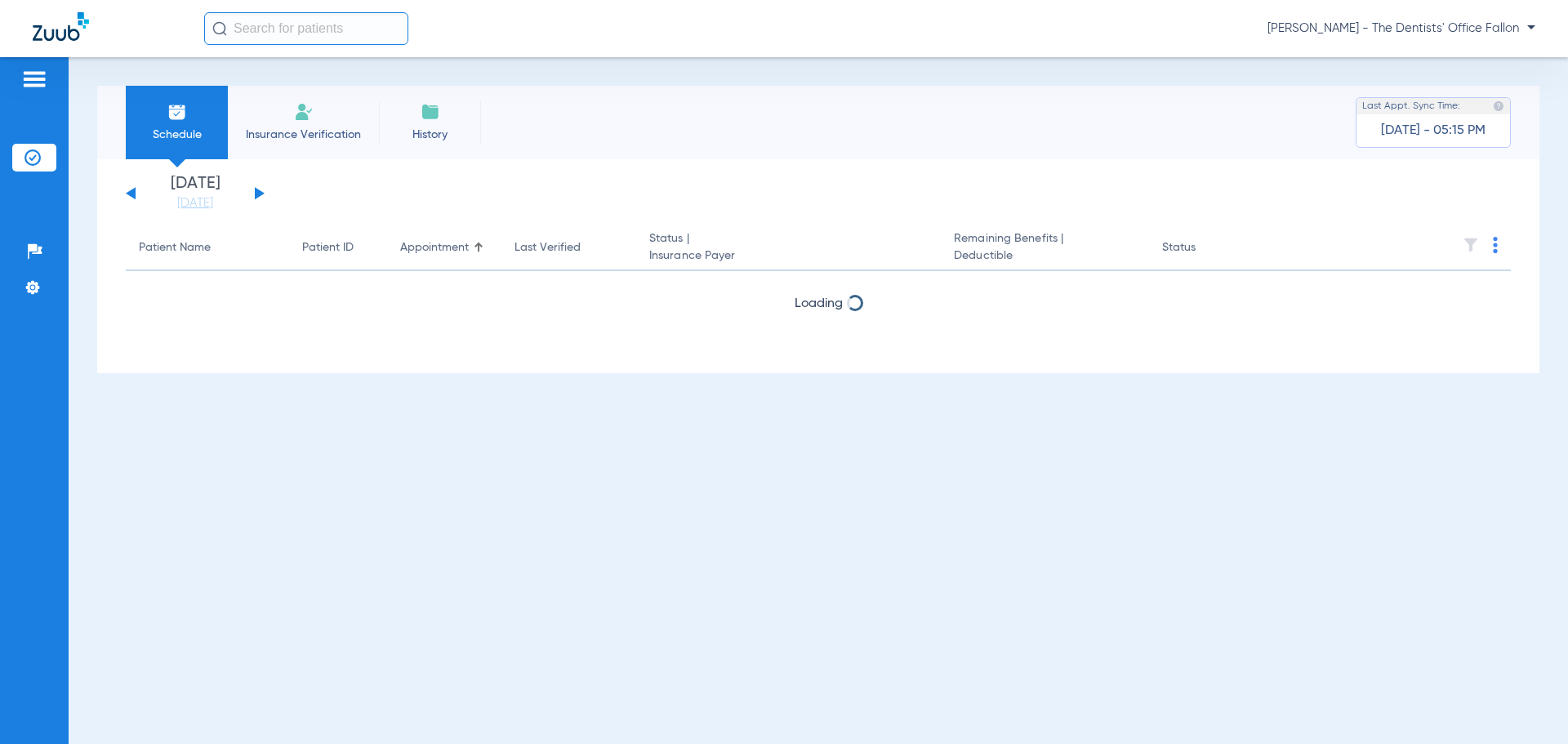
click at [256, 196] on button at bounding box center [259, 193] width 10 height 13
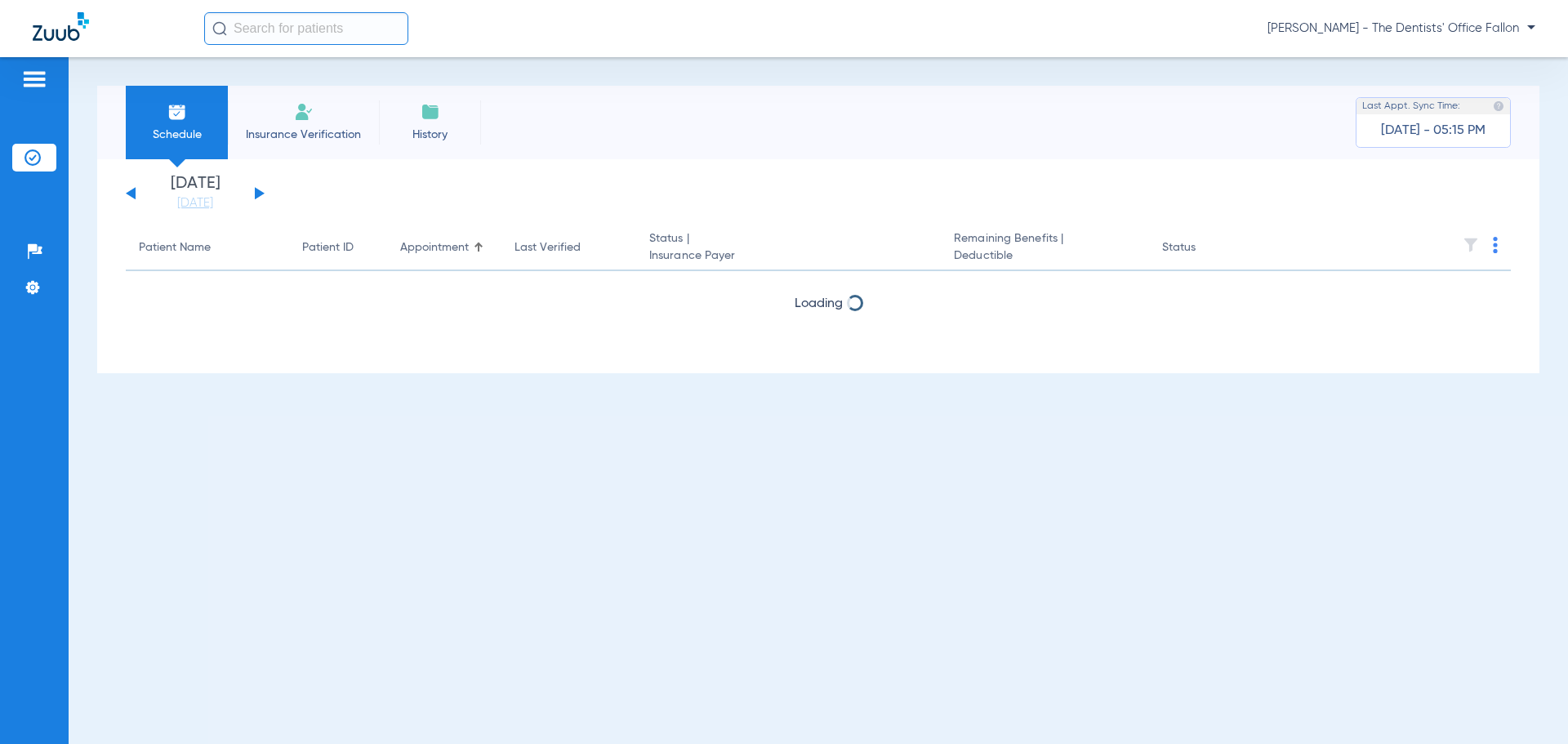
click at [256, 196] on button at bounding box center [259, 193] width 10 height 13
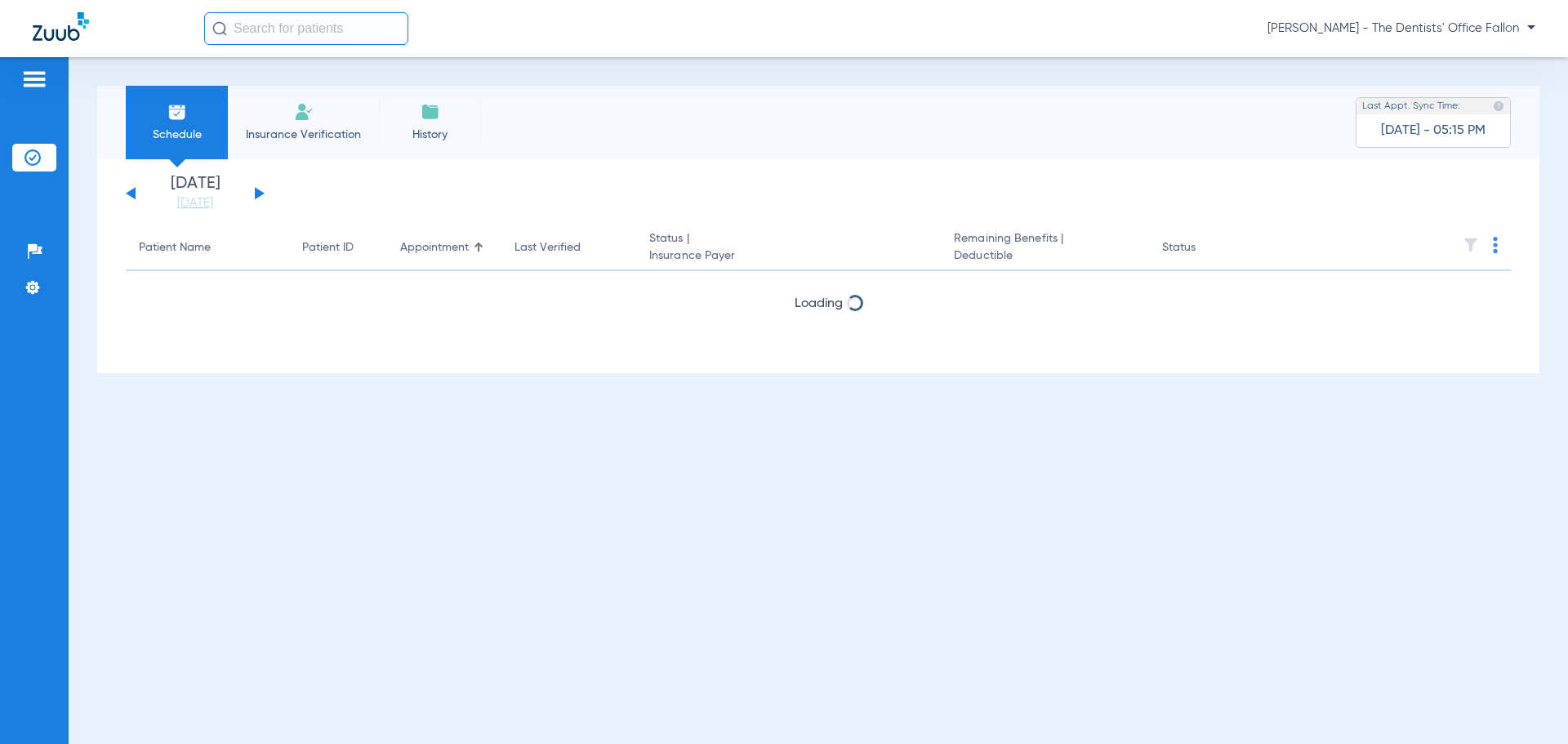
click at [256, 196] on button at bounding box center [259, 193] width 10 height 13
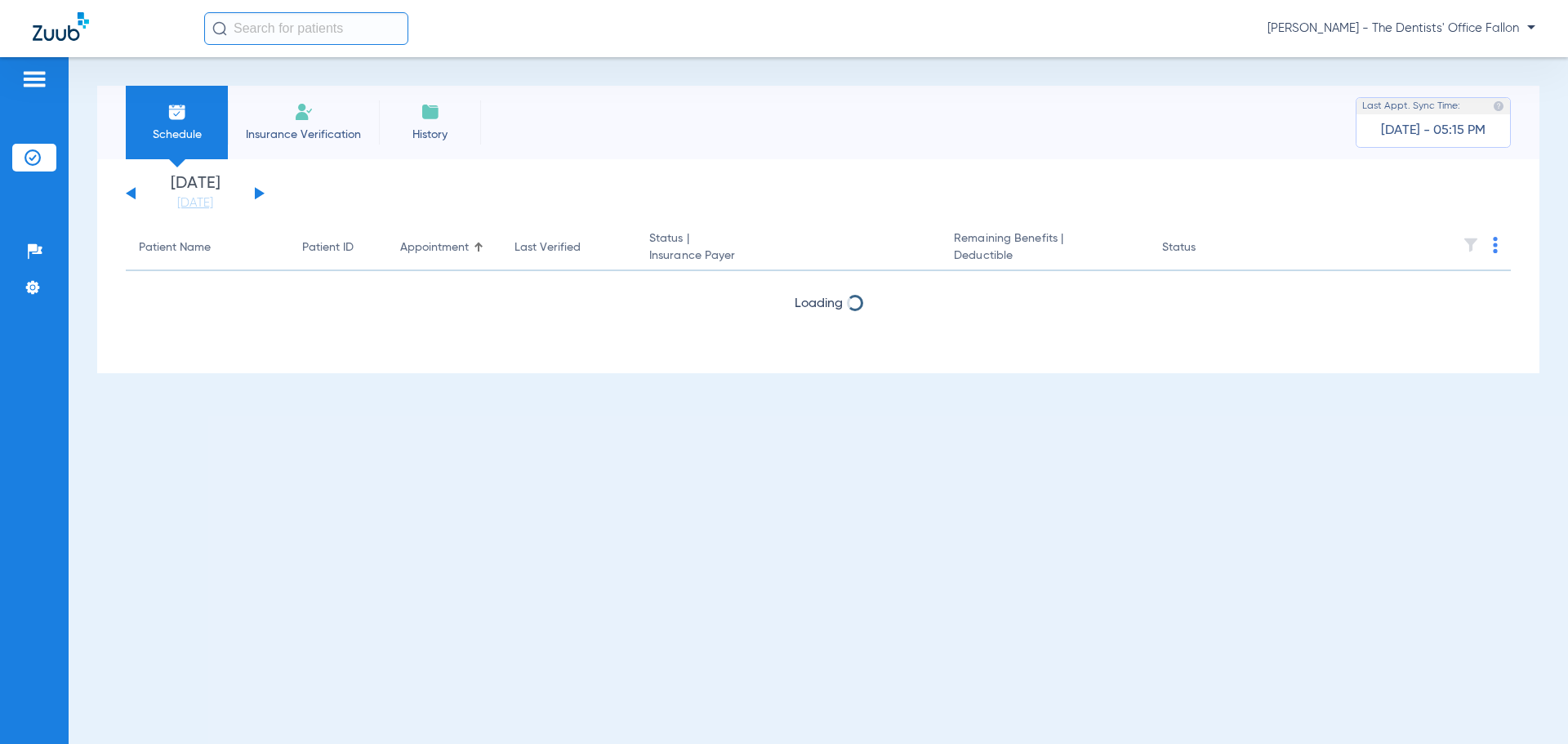
click at [256, 196] on button at bounding box center [259, 193] width 10 height 13
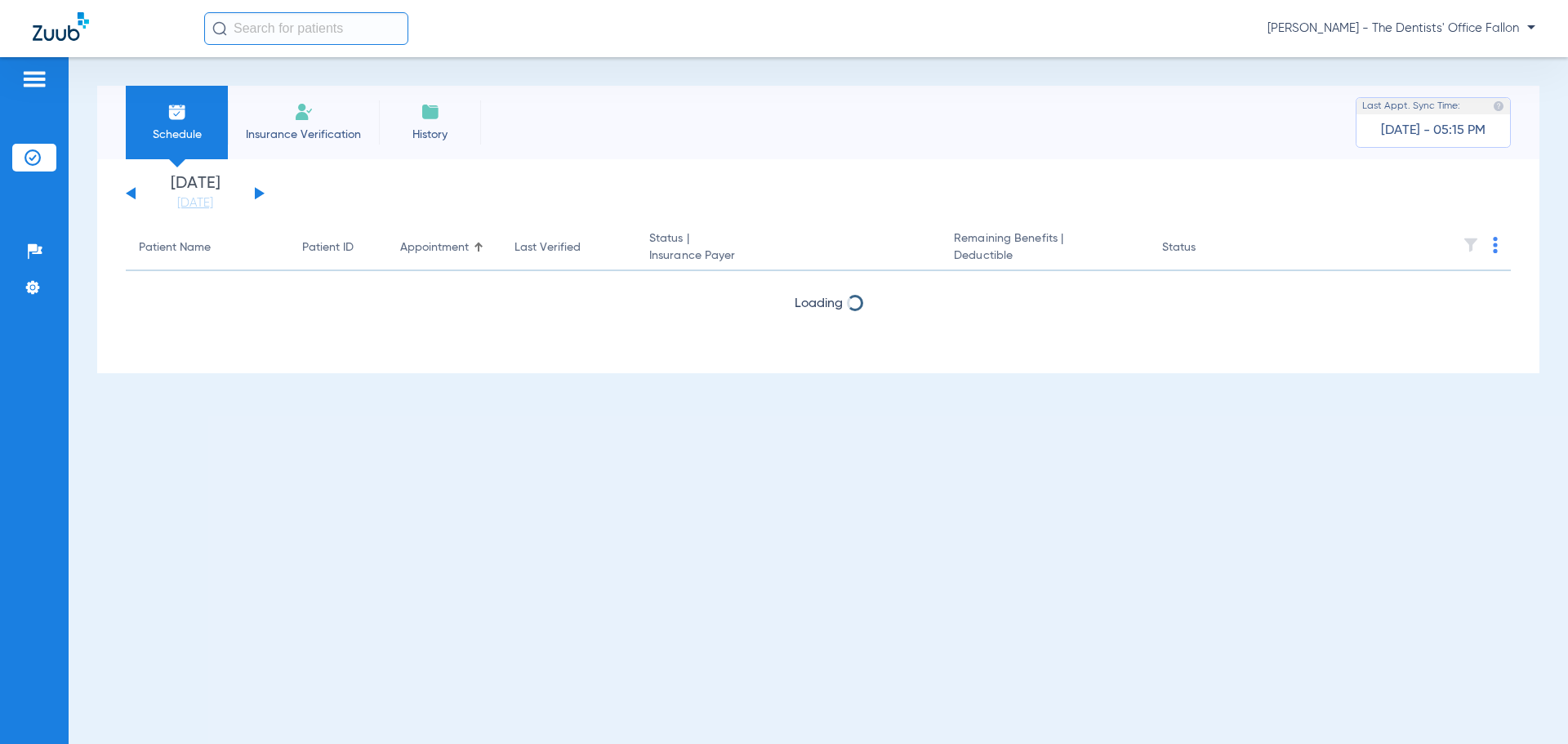
click at [256, 196] on button at bounding box center [259, 193] width 10 height 13
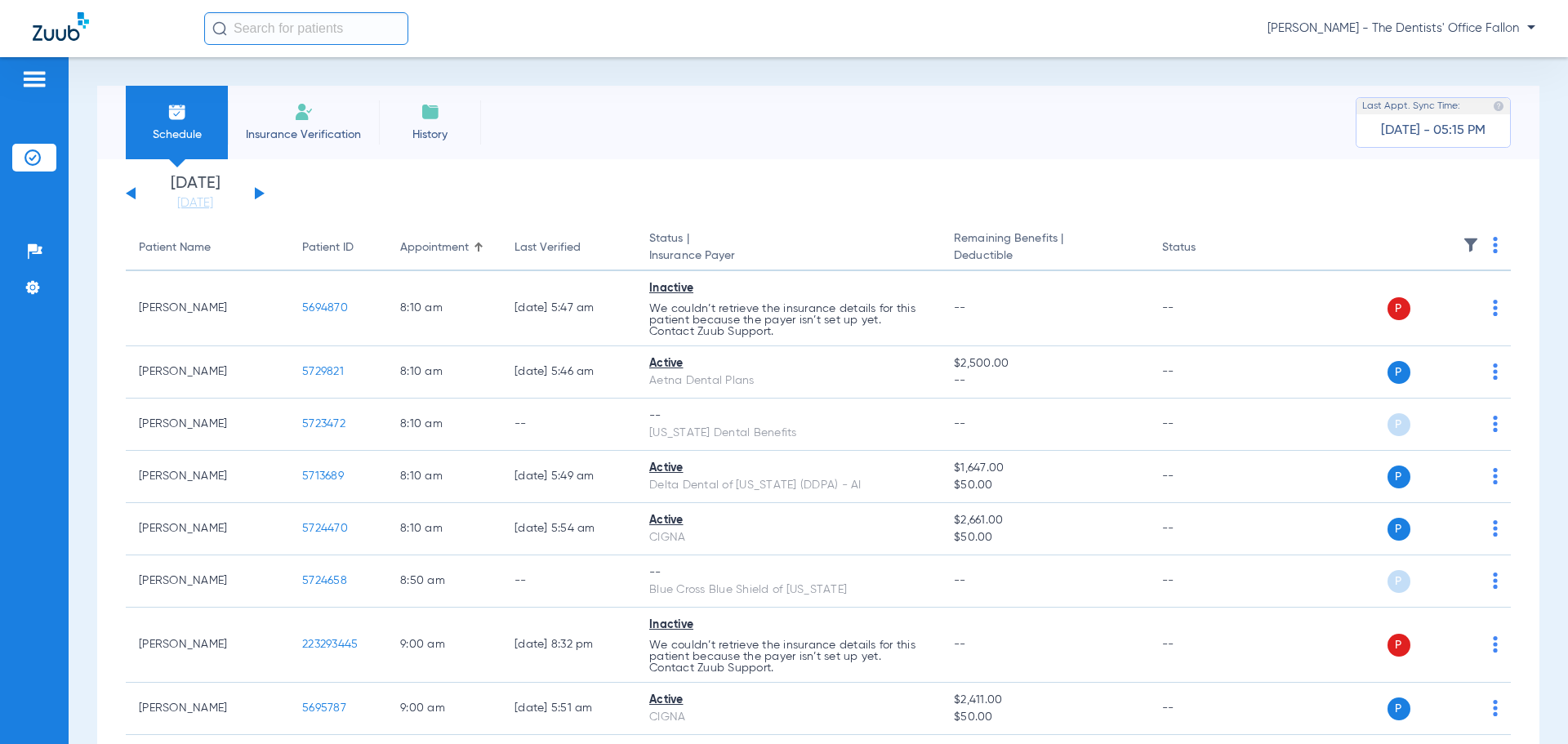
click at [1493, 253] on span at bounding box center [1495, 249] width 4 height 12
click at [1434, 308] on span "Verify All" at bounding box center [1420, 309] width 102 height 12
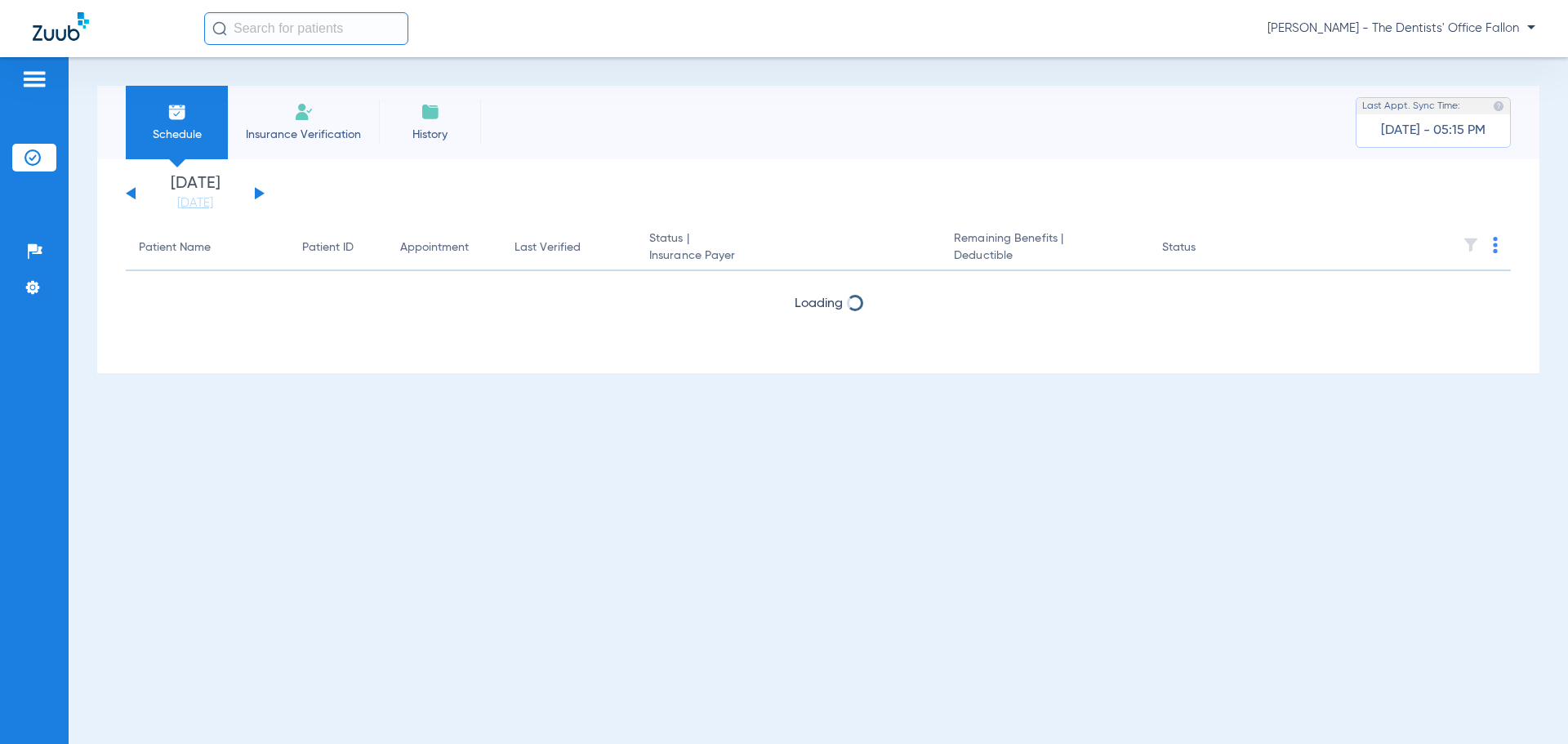
click at [262, 193] on button at bounding box center [259, 193] width 10 height 13
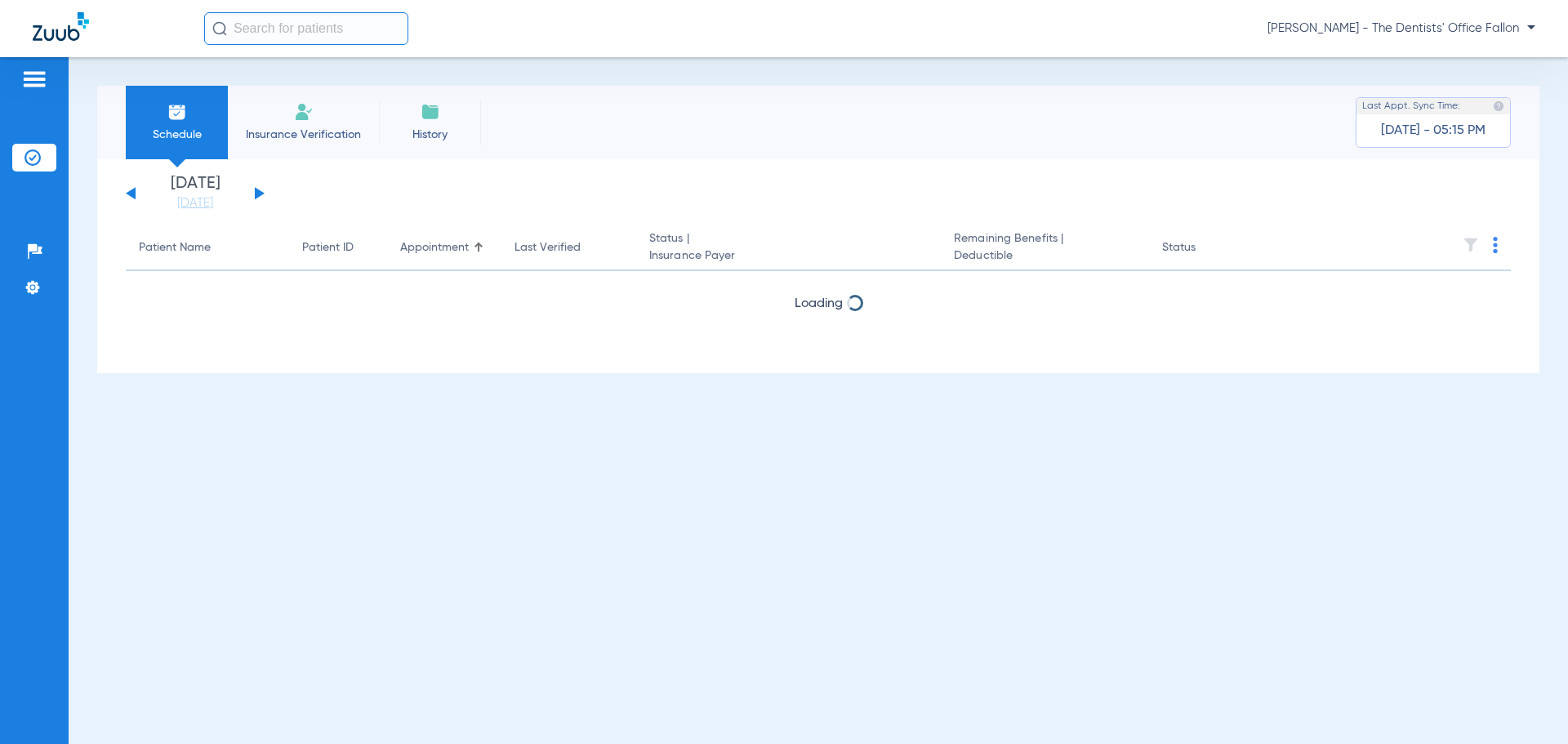
click at [262, 193] on button at bounding box center [259, 193] width 10 height 13
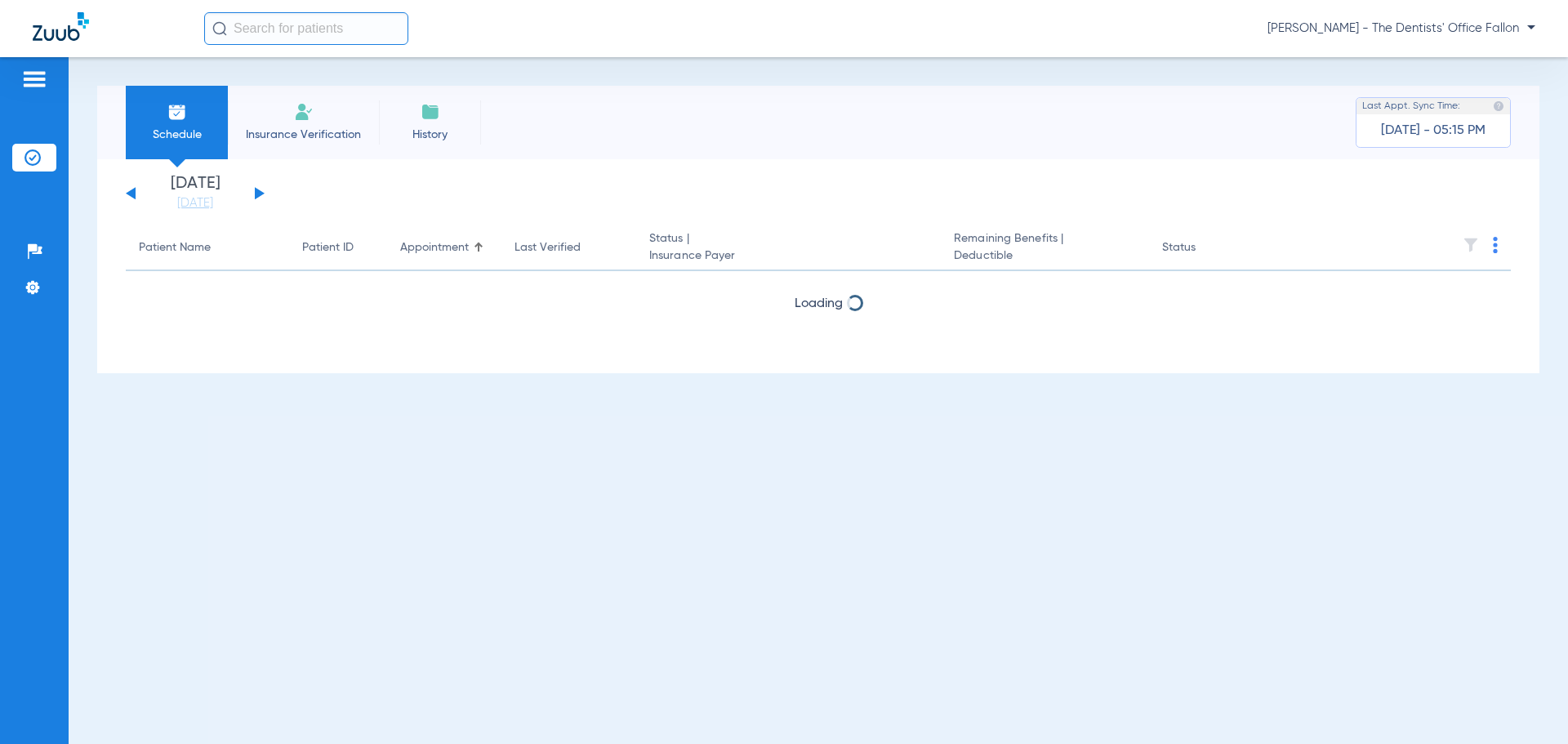
click at [262, 193] on button at bounding box center [259, 193] width 10 height 13
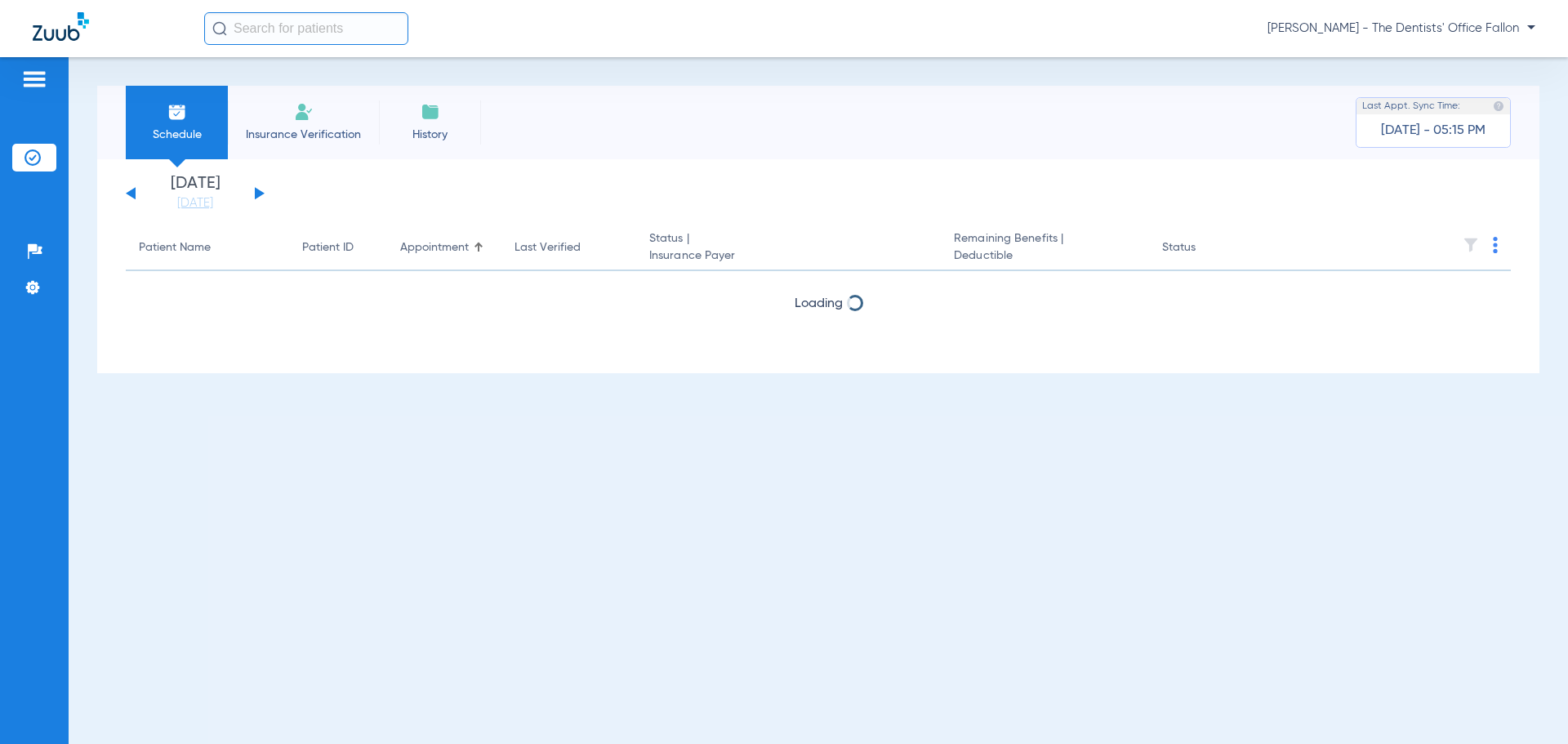
click at [262, 193] on button at bounding box center [259, 193] width 10 height 13
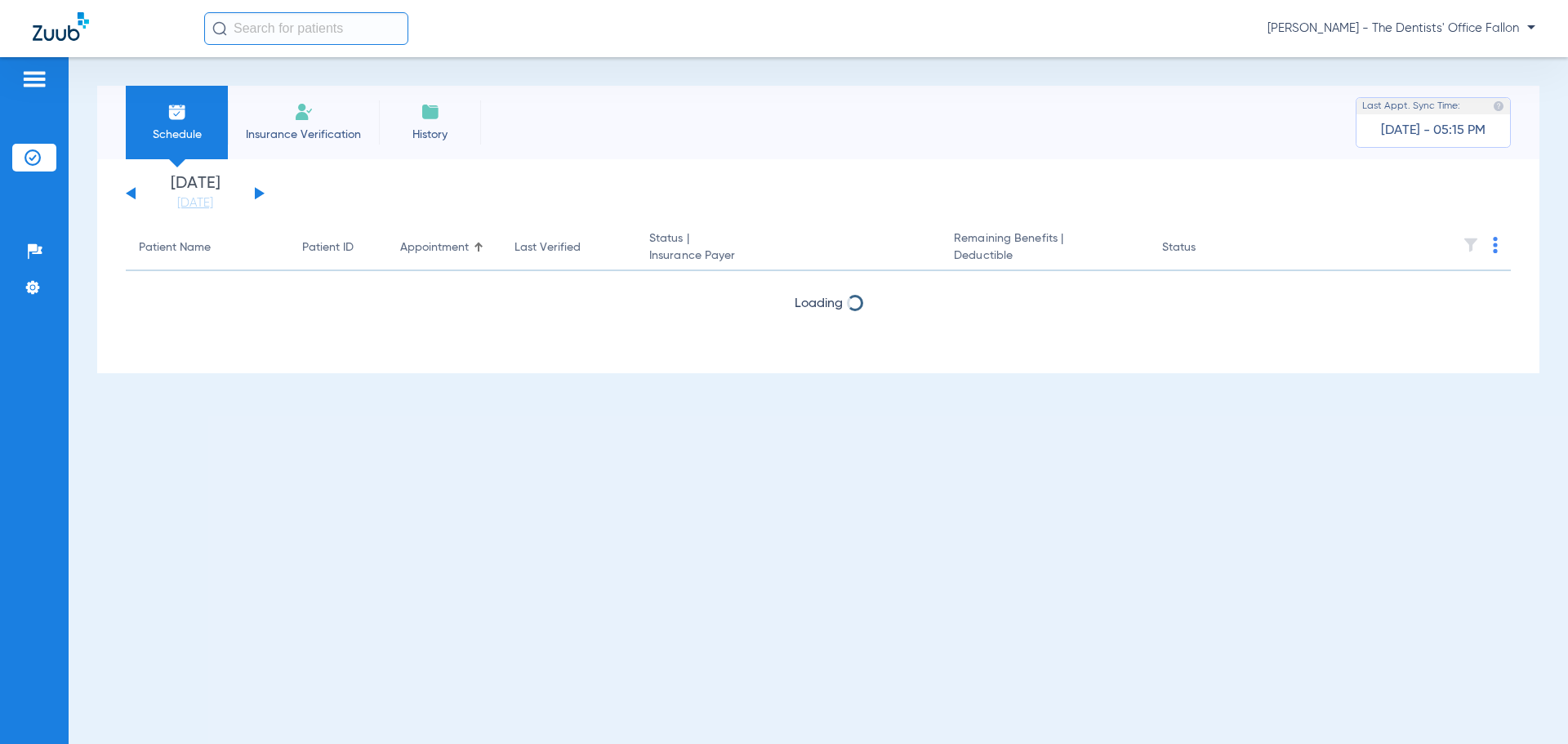
click at [262, 193] on button at bounding box center [259, 193] width 10 height 13
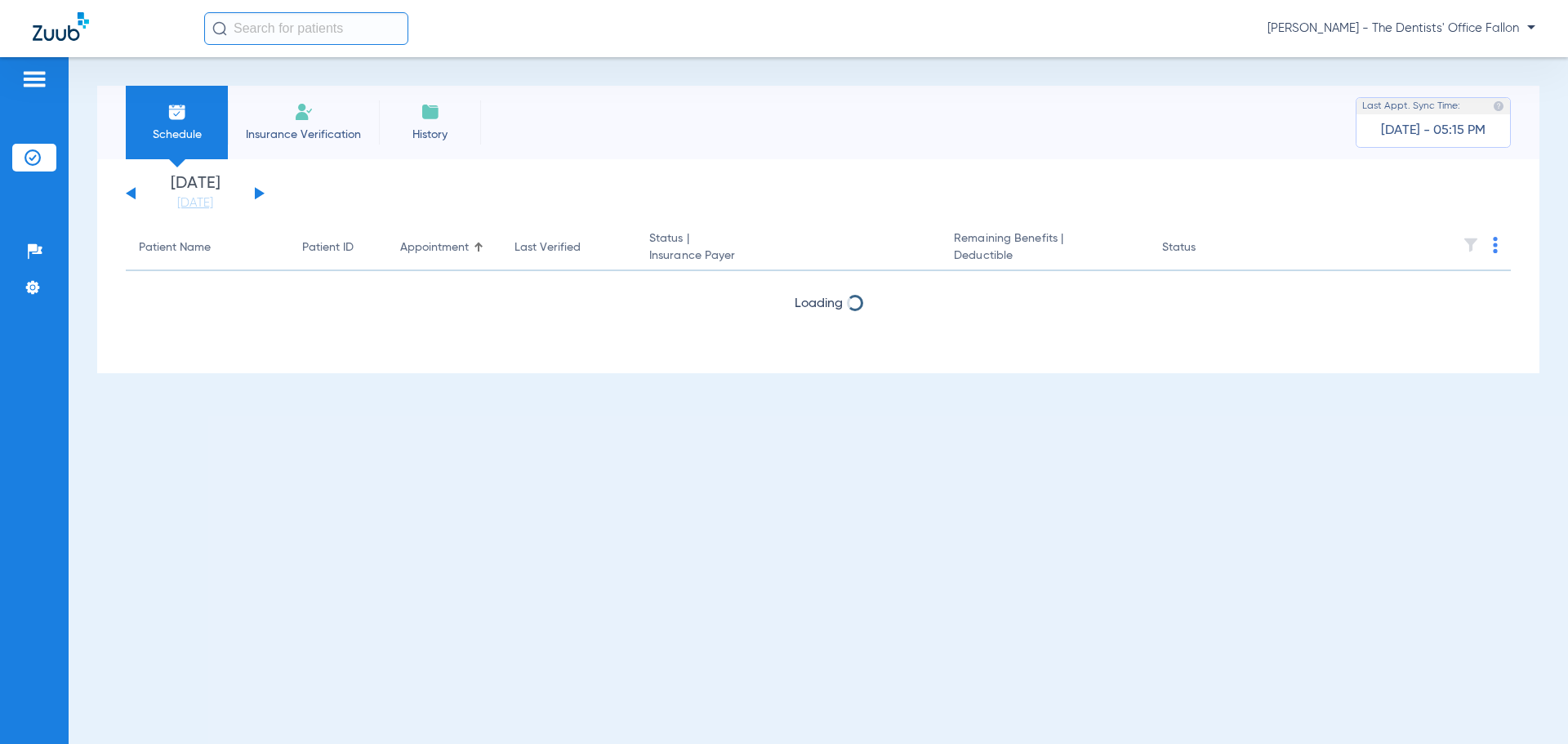
click at [262, 193] on button at bounding box center [259, 193] width 10 height 13
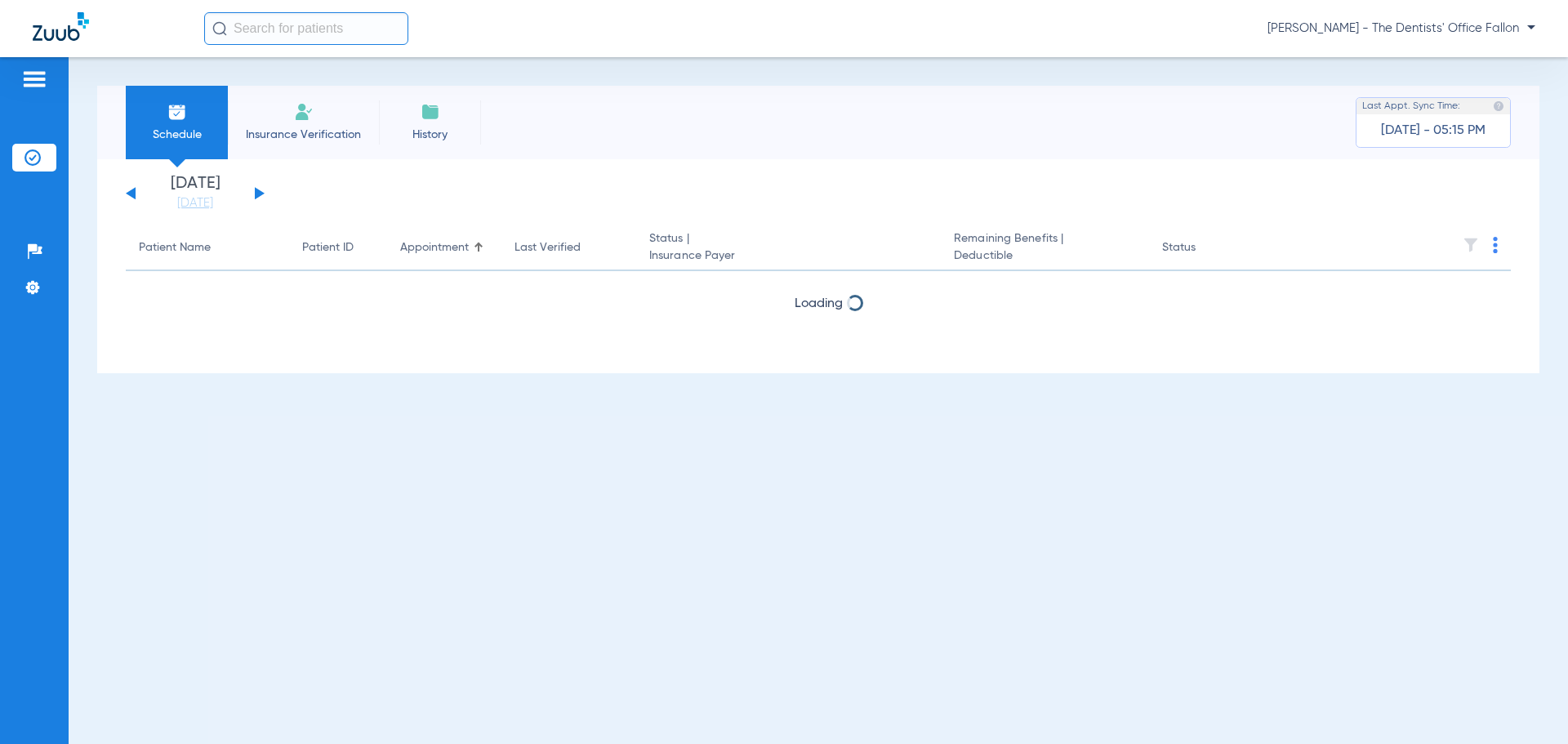
click at [262, 193] on button at bounding box center [259, 193] width 10 height 13
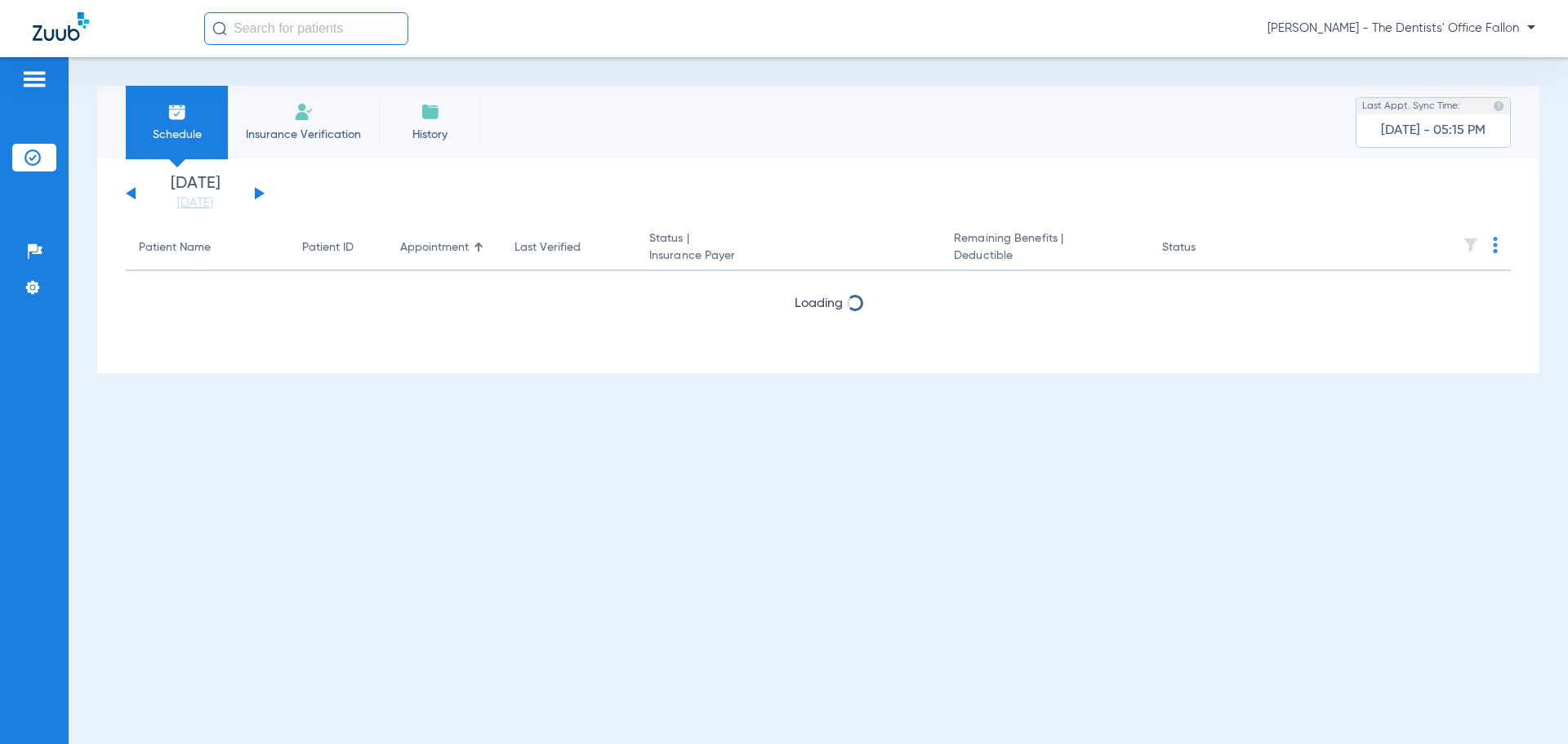
click at [262, 193] on button at bounding box center [259, 193] width 10 height 13
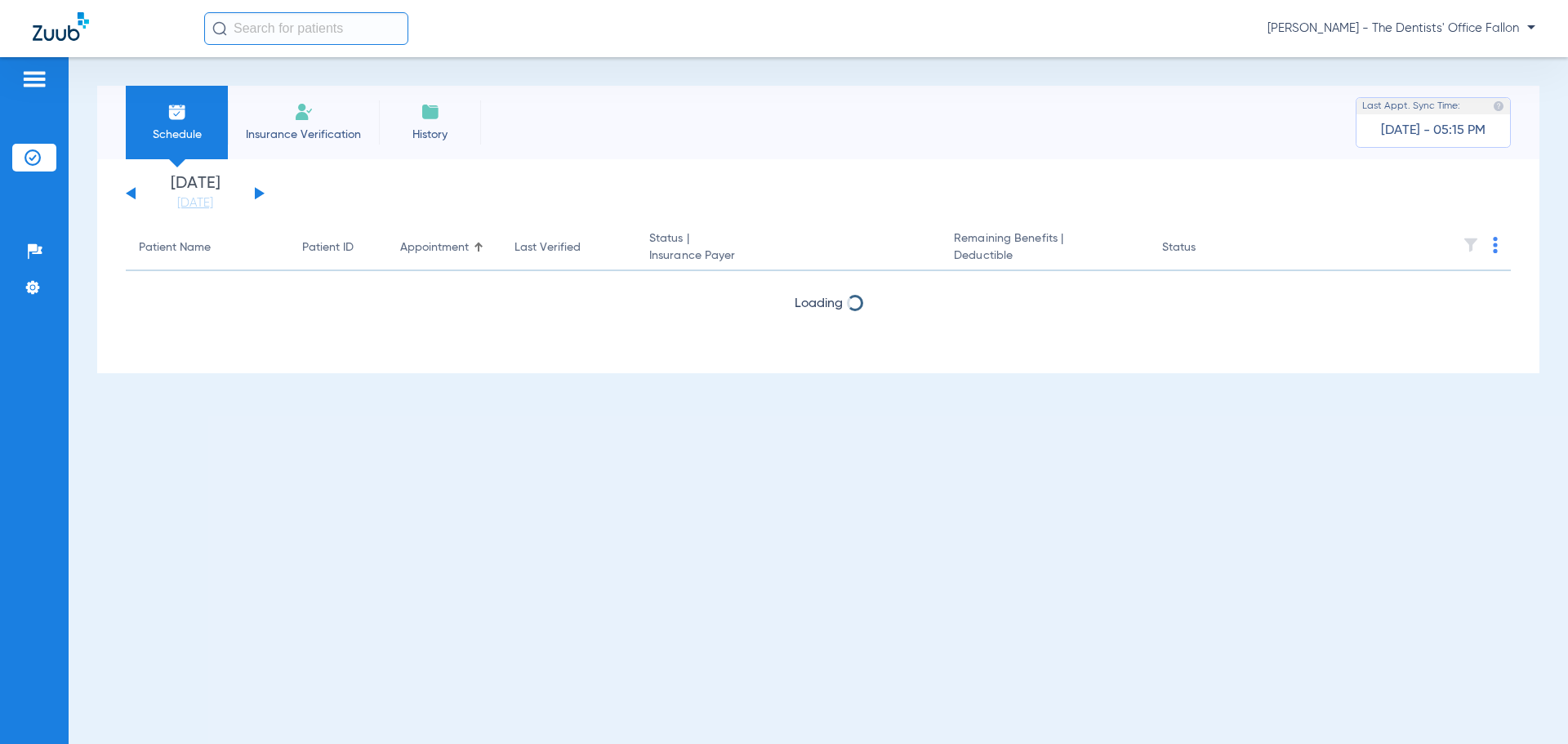
click at [262, 193] on button at bounding box center [259, 193] width 10 height 13
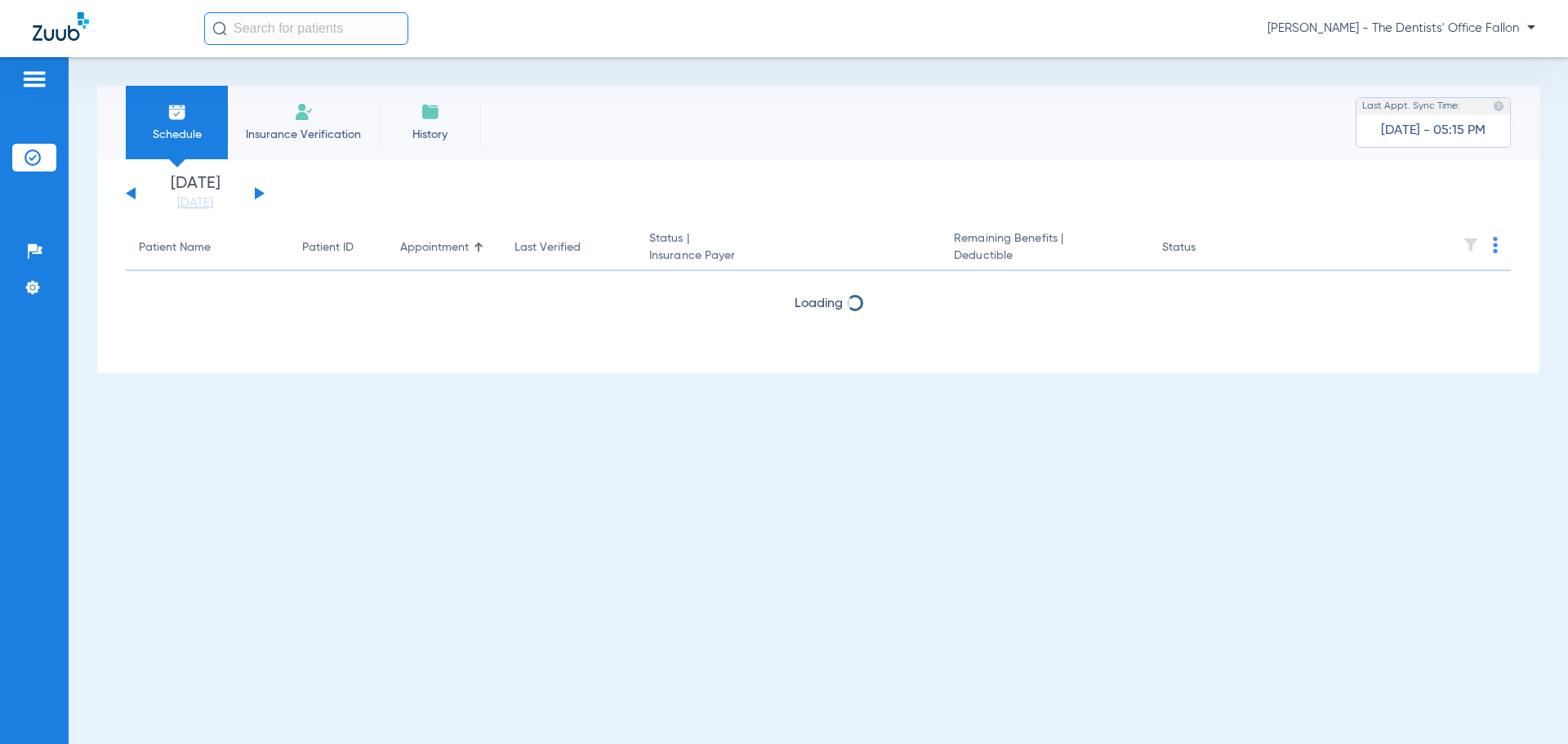
click at [262, 193] on button at bounding box center [259, 193] width 10 height 13
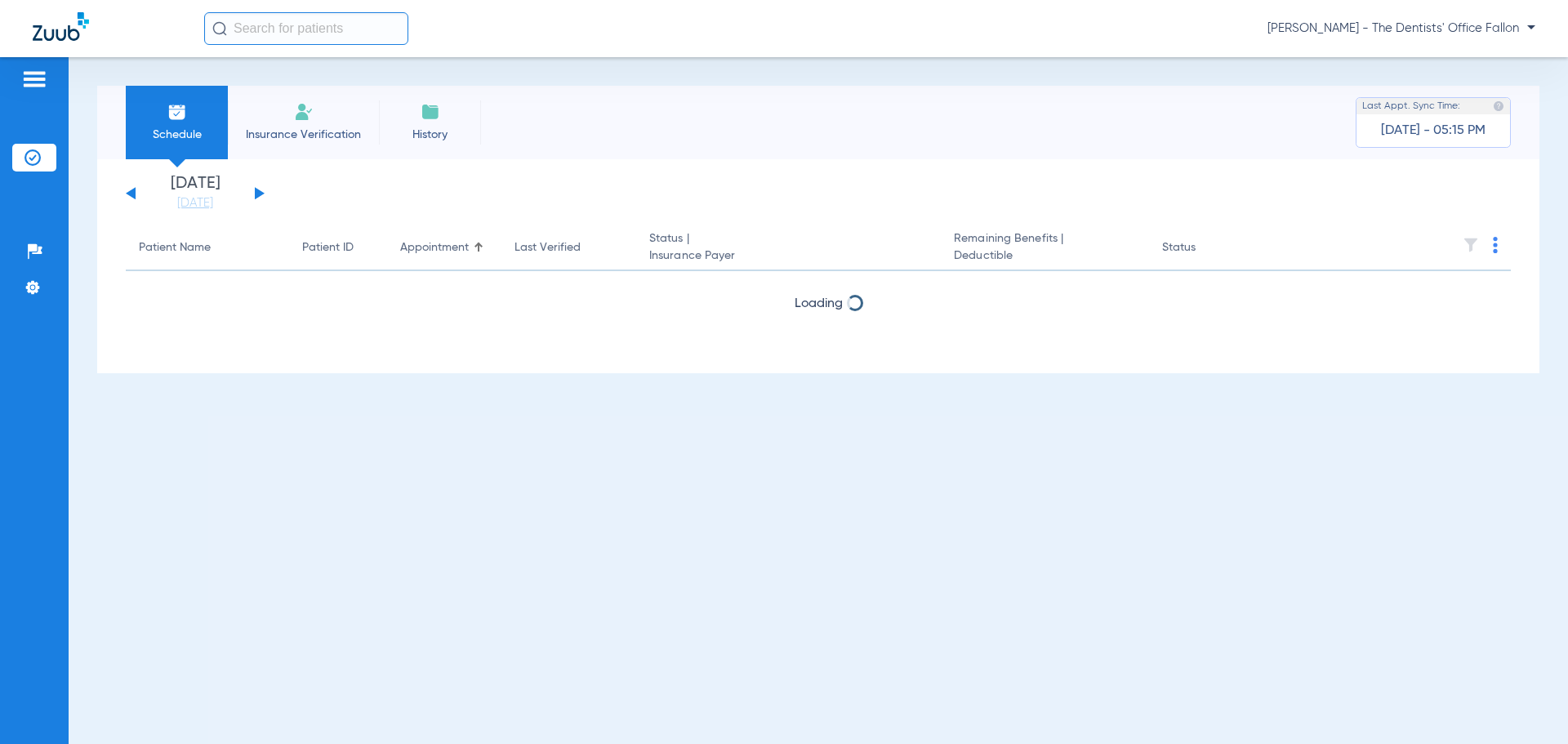
click at [262, 193] on button at bounding box center [259, 193] width 10 height 13
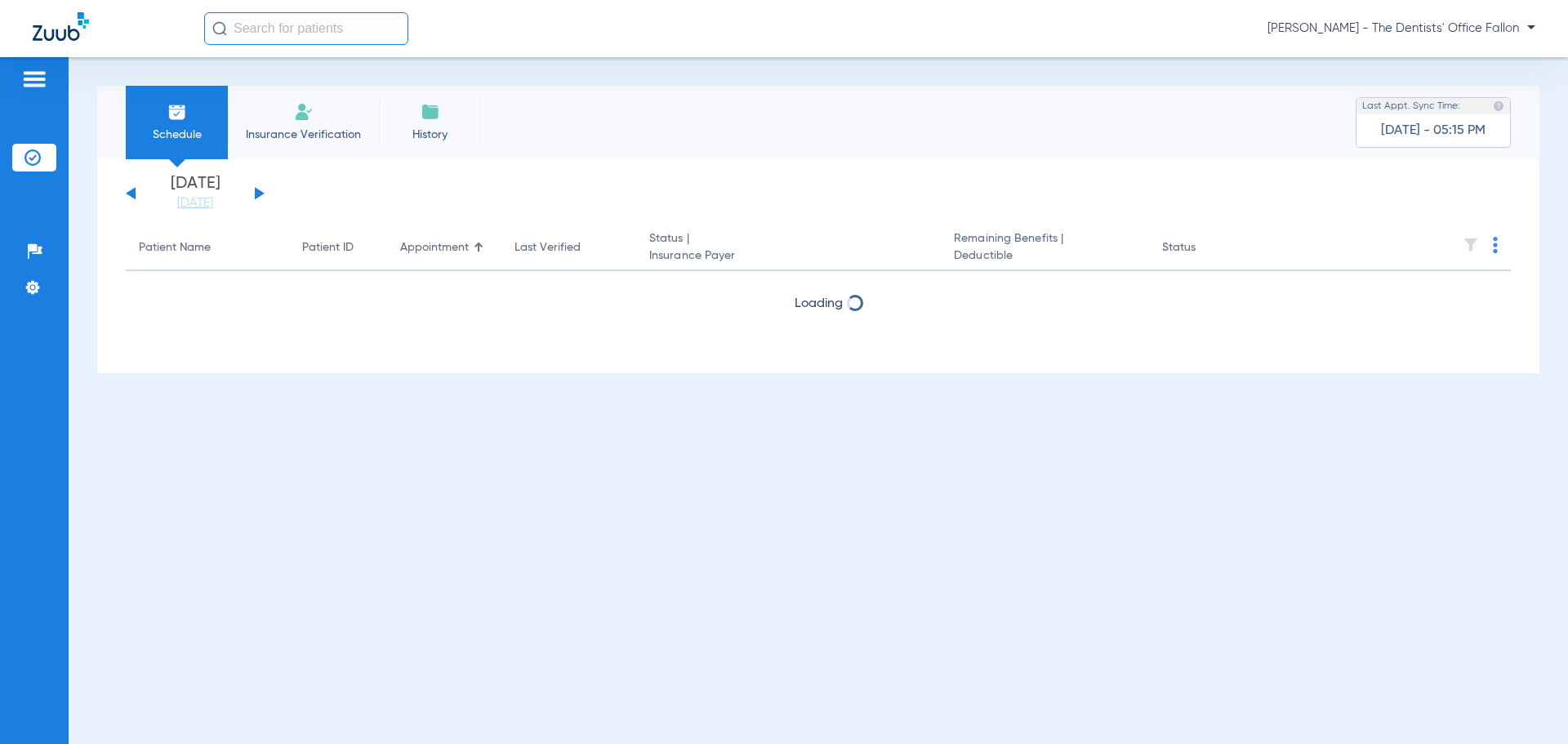
click at [262, 193] on button at bounding box center [259, 193] width 10 height 13
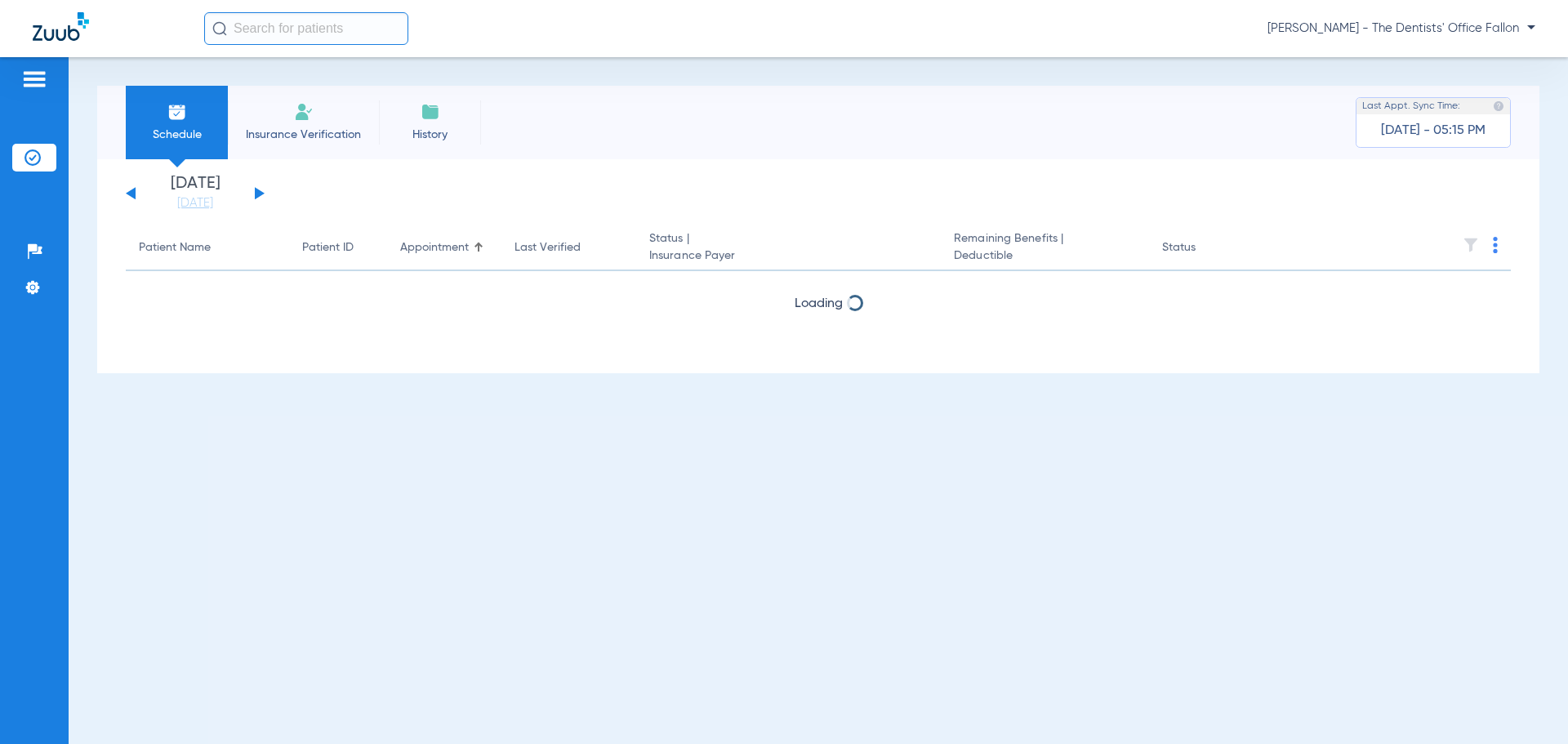
click at [262, 193] on button at bounding box center [259, 193] width 10 height 13
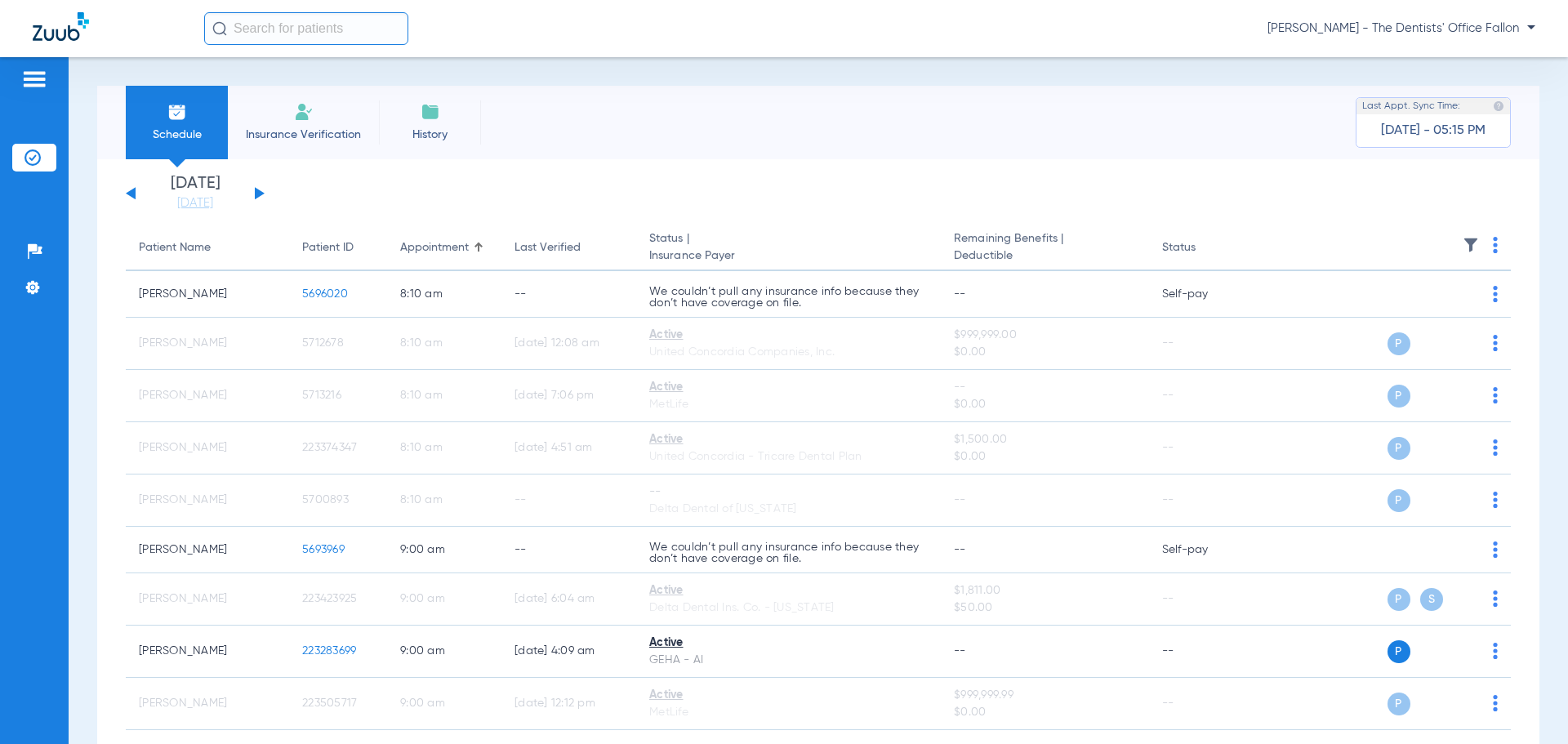
click at [262, 193] on button at bounding box center [259, 193] width 10 height 13
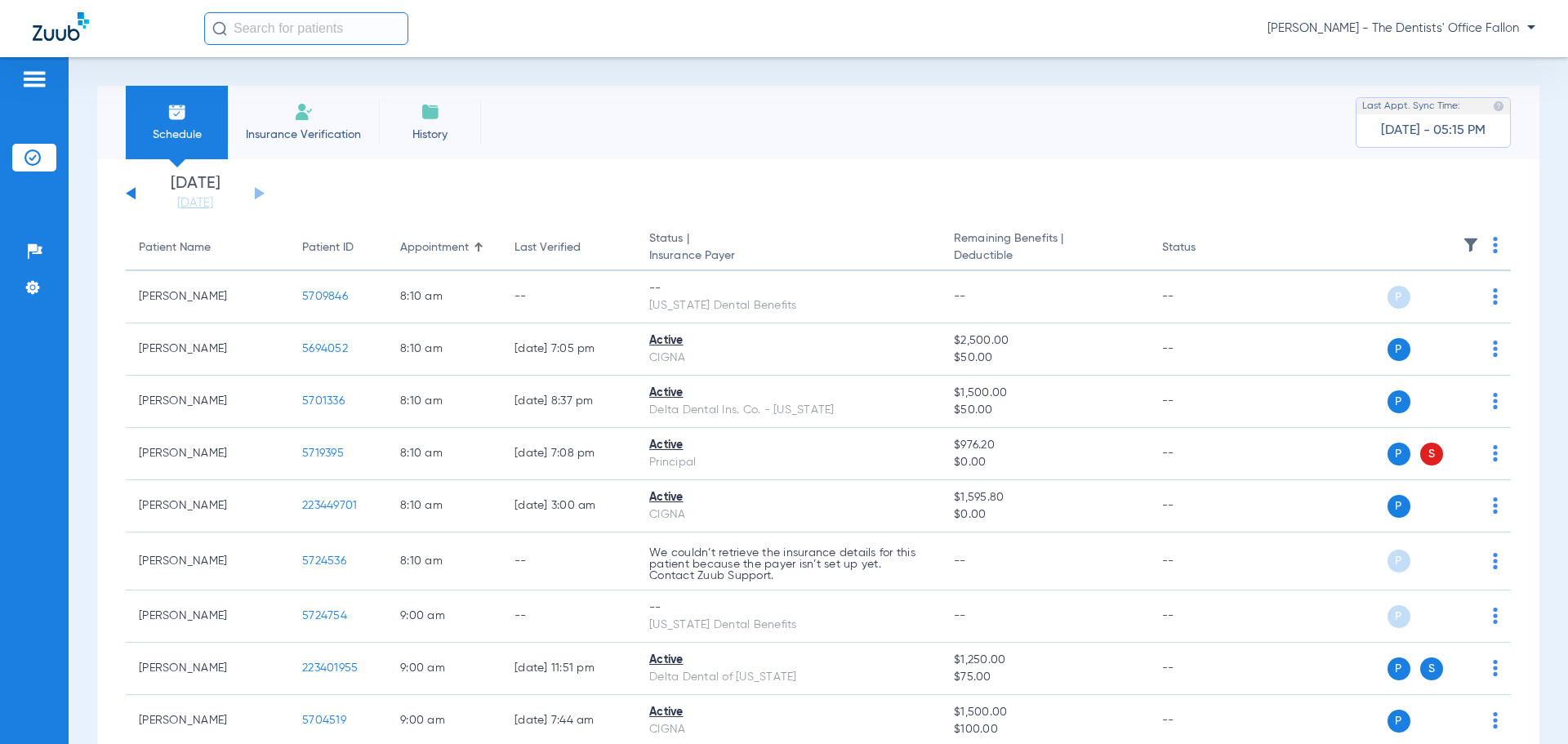
click at [1479, 245] on th at bounding box center [1386, 248] width 252 height 46
click at [1493, 245] on img at bounding box center [1495, 245] width 4 height 16
click at [1386, 307] on span "Verify All" at bounding box center [1420, 309] width 102 height 12
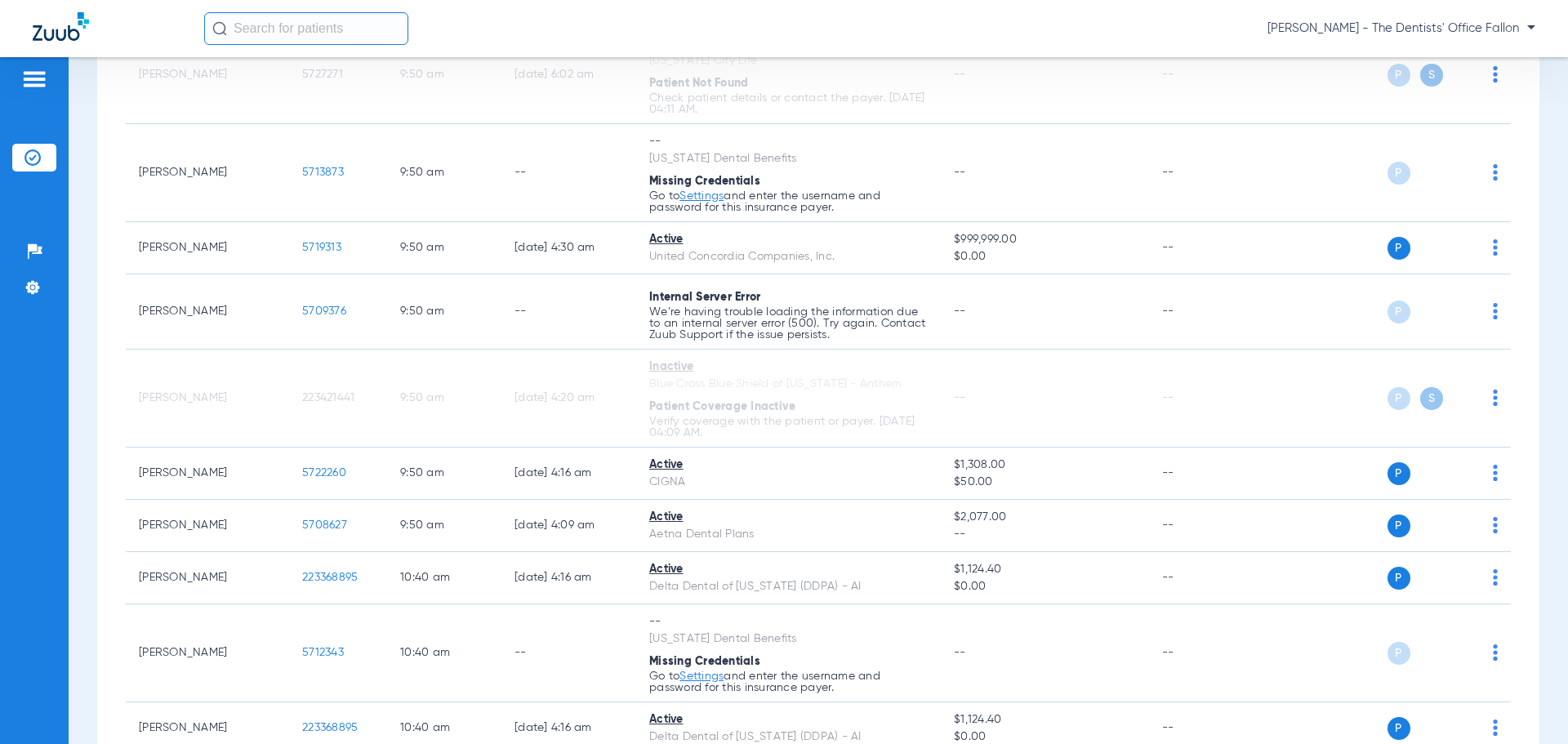
scroll to position [1225, 0]
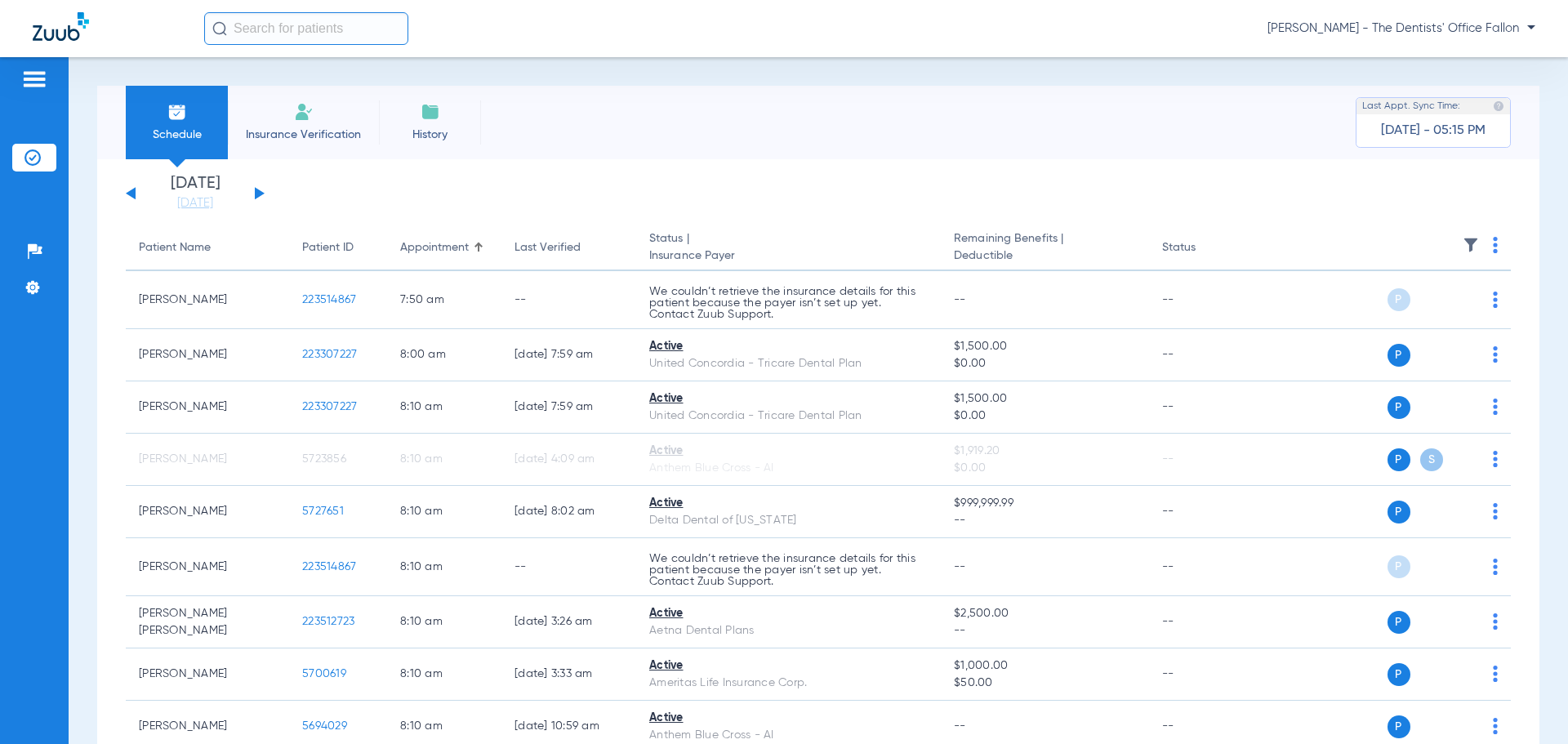
click at [259, 193] on button at bounding box center [259, 193] width 10 height 13
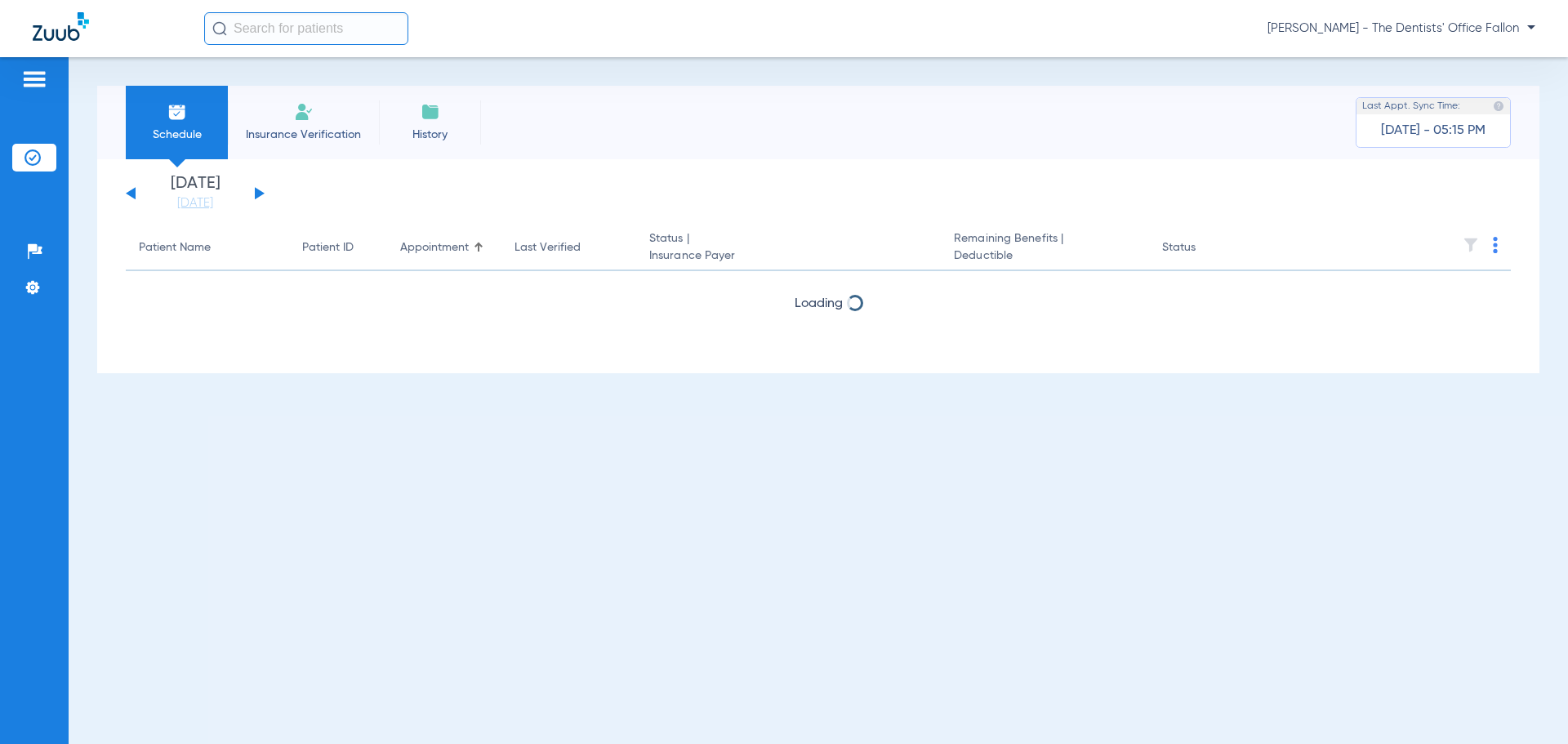
click at [259, 193] on button at bounding box center [259, 193] width 10 height 13
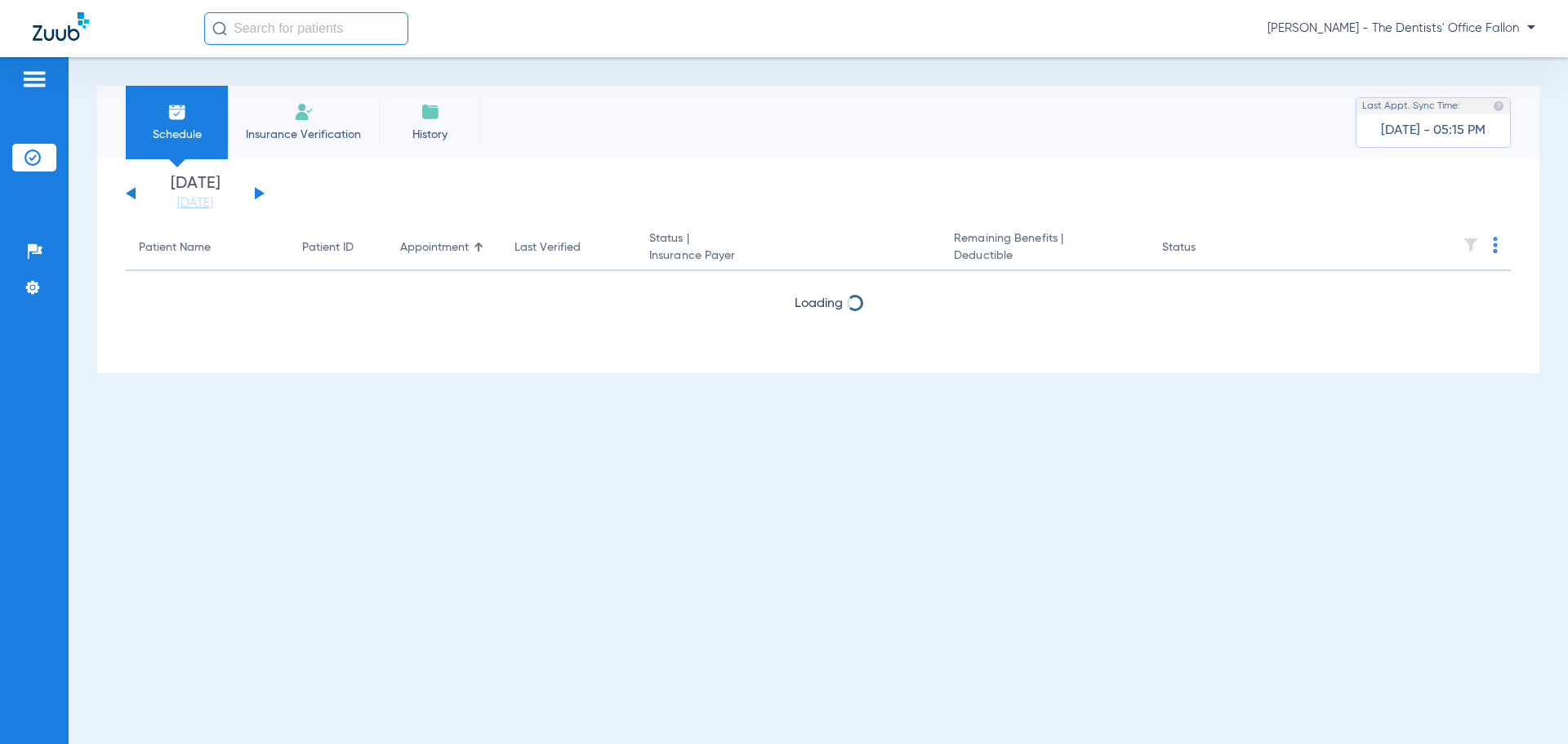
click at [259, 193] on button at bounding box center [259, 193] width 10 height 13
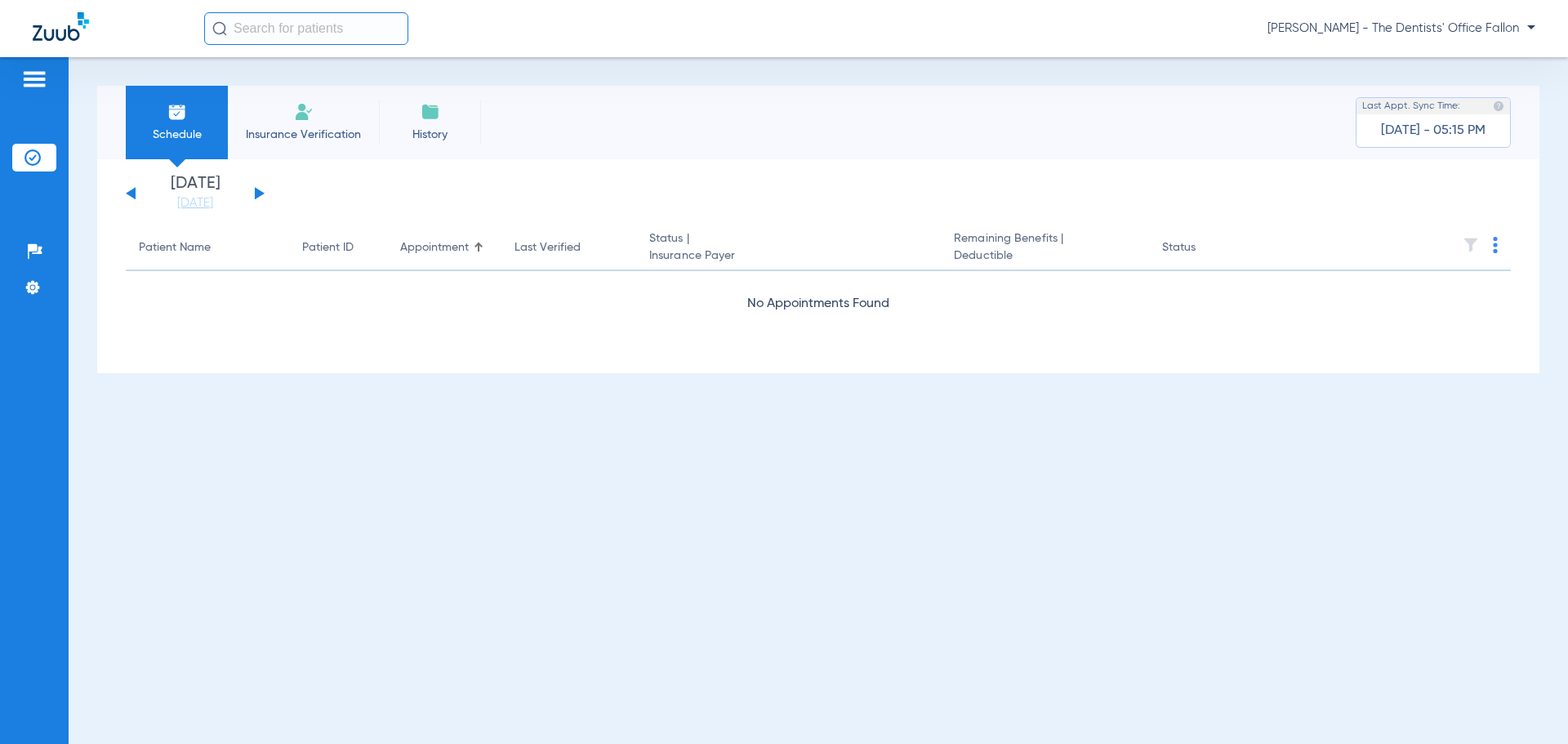
click at [259, 193] on button at bounding box center [259, 193] width 10 height 13
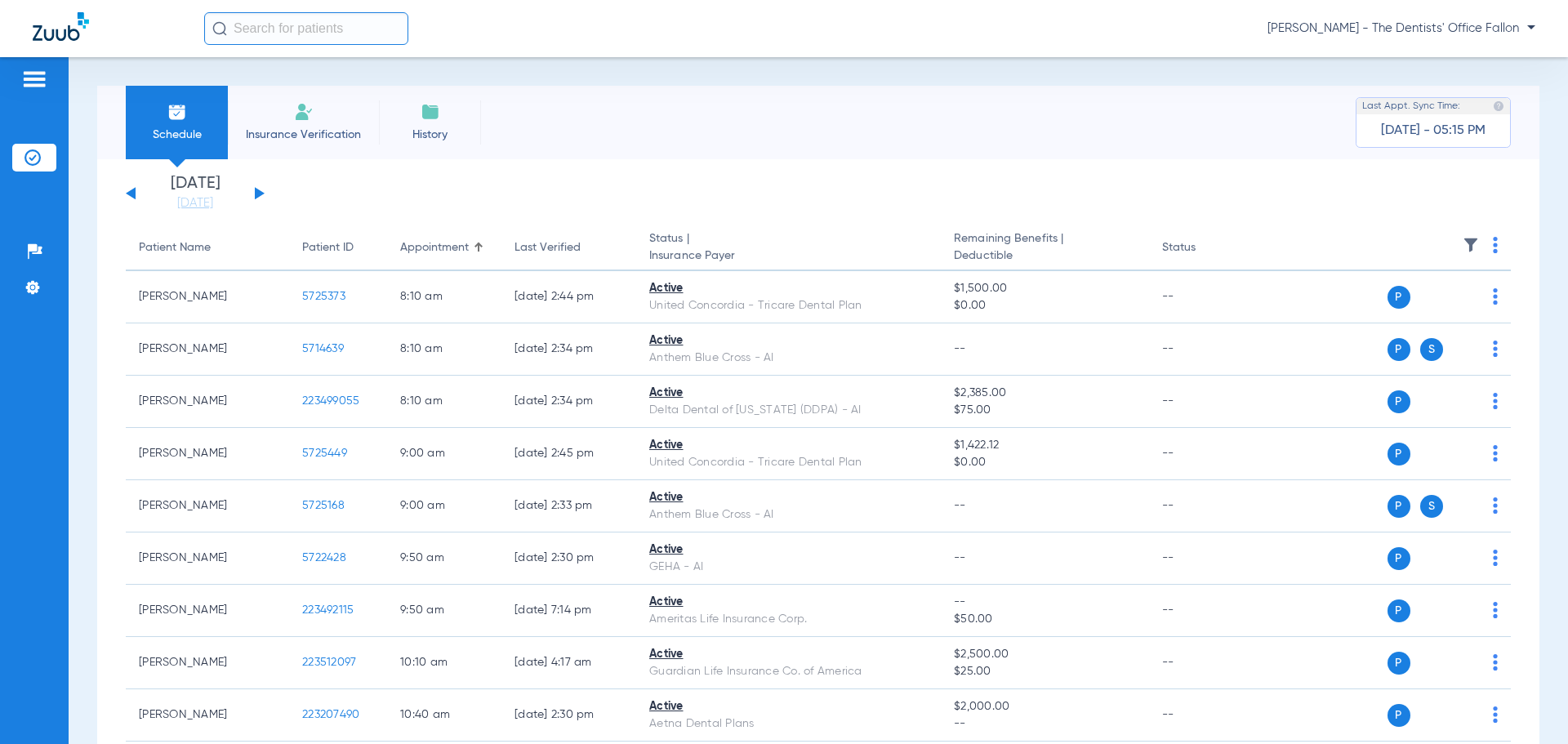
click at [259, 193] on button at bounding box center [259, 193] width 10 height 13
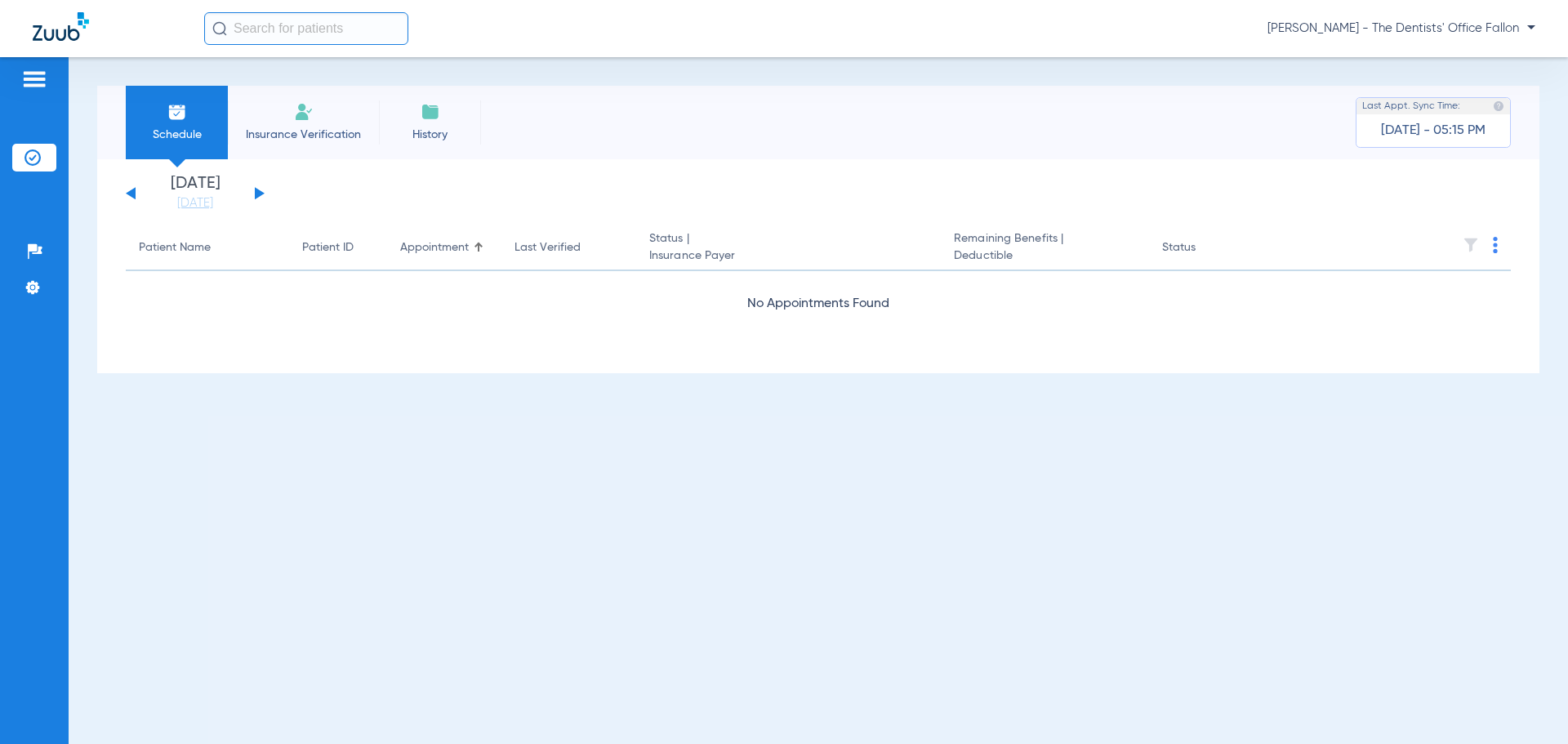
click at [259, 193] on button at bounding box center [259, 193] width 10 height 13
